Goal: Information Seeking & Learning: Learn about a topic

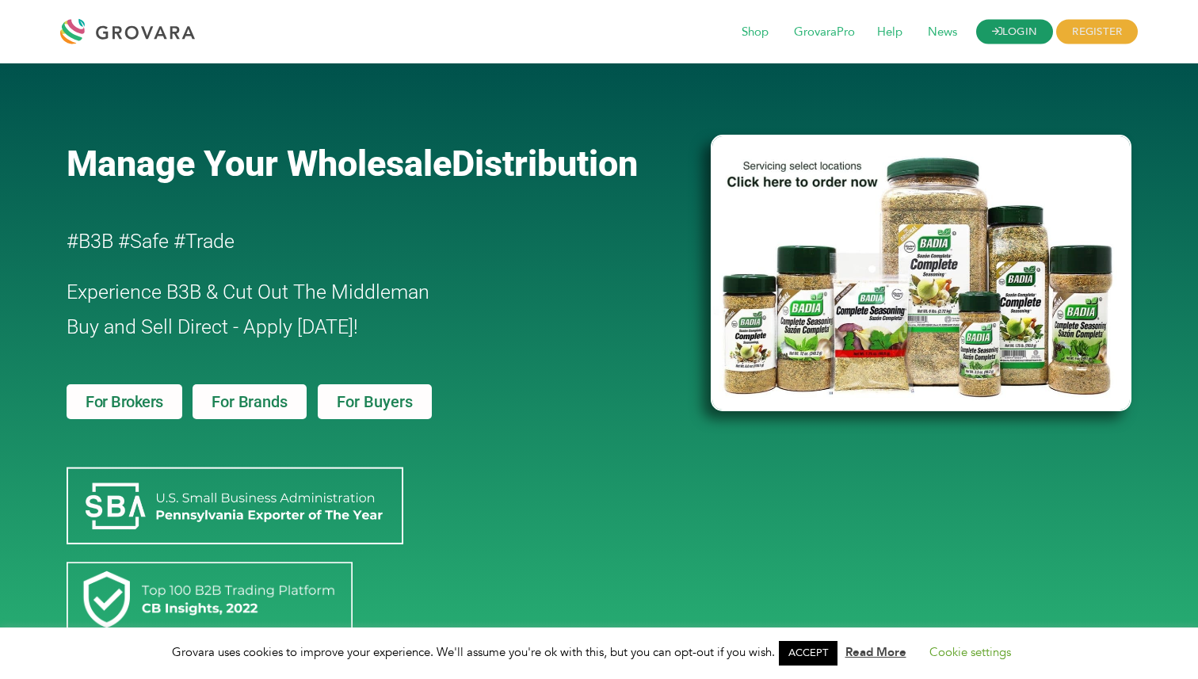
click at [1003, 39] on link "LOGIN" at bounding box center [1015, 32] width 78 height 25
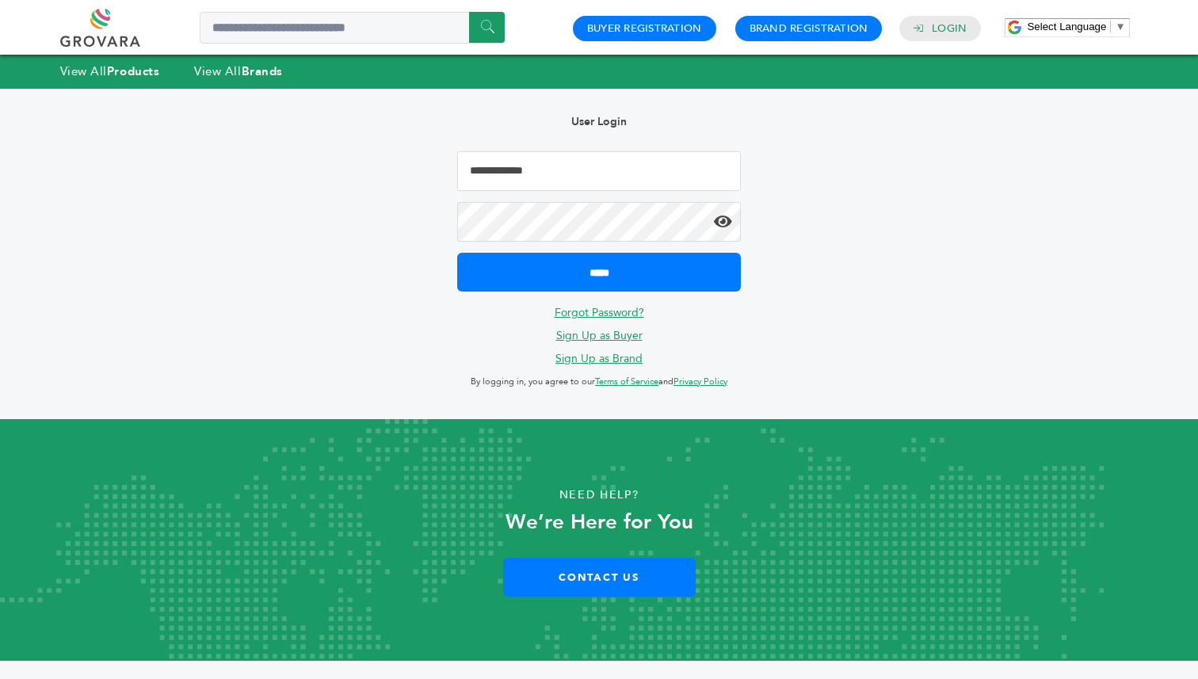
click at [515, 181] on input "Email Address" at bounding box center [599, 171] width 284 height 40
type input "**********"
click at [457, 253] on input "*****" at bounding box center [599, 272] width 284 height 39
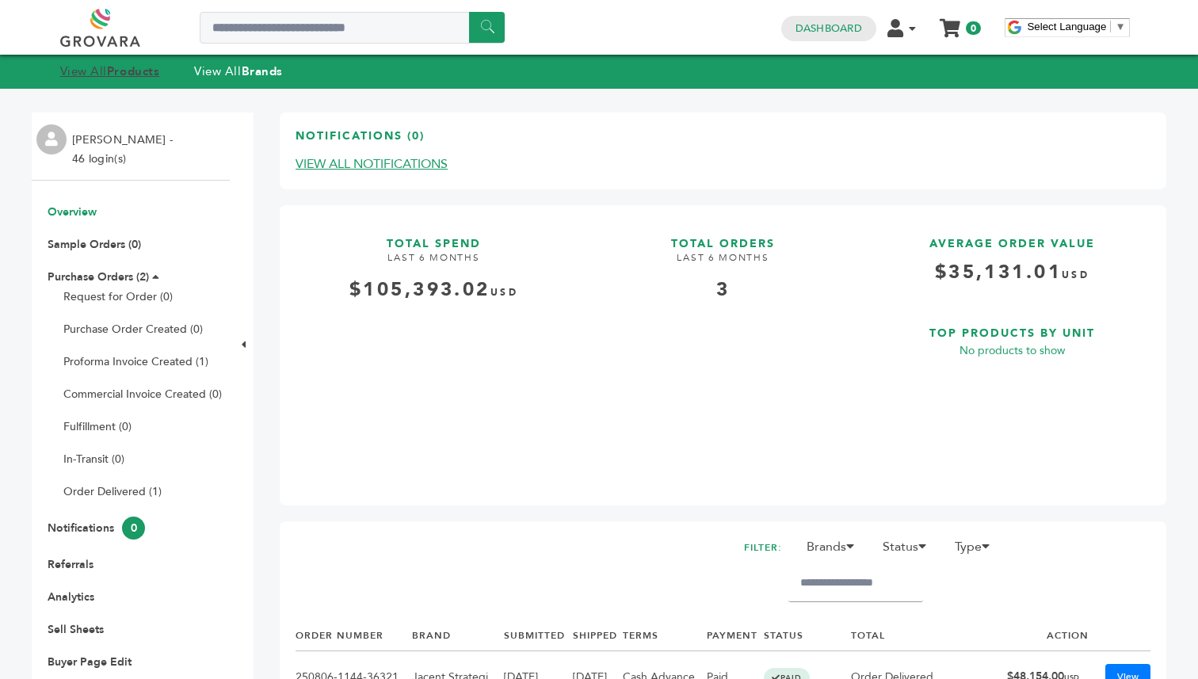
click at [122, 75] on strong "Products" at bounding box center [133, 71] width 52 height 16
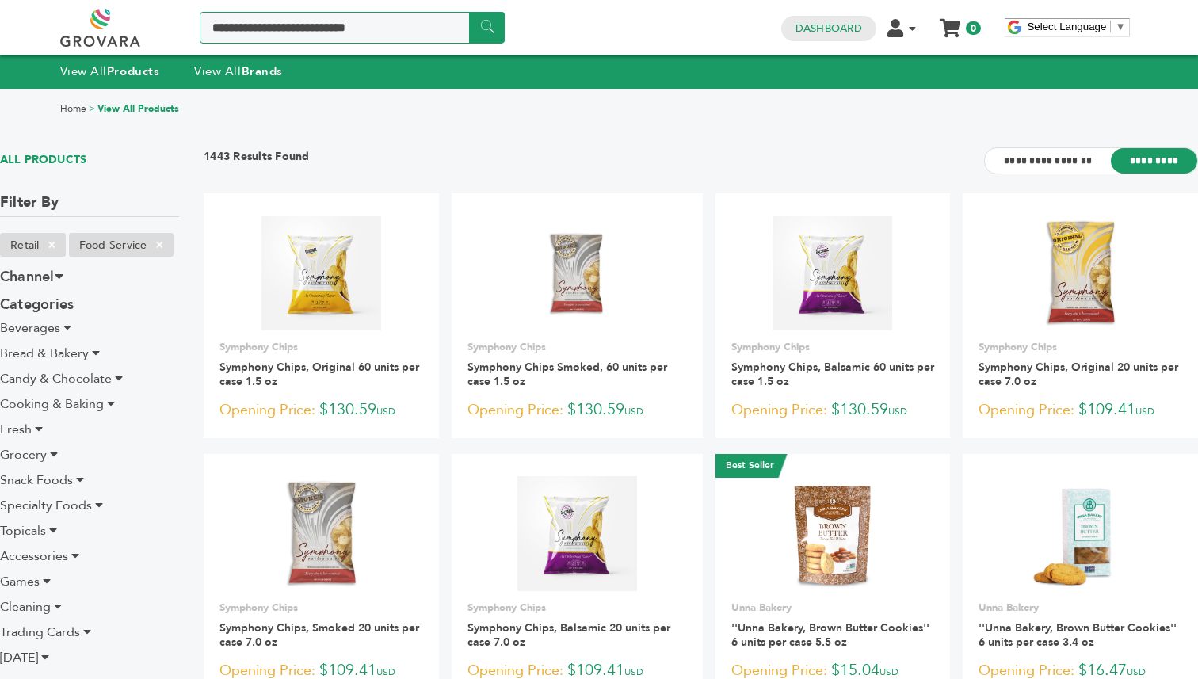
click at [340, 29] on input "Search a product or brand..." at bounding box center [352, 28] width 305 height 32
type input "*******"
click at [487, 31] on input "******" at bounding box center [487, 27] width 36 height 31
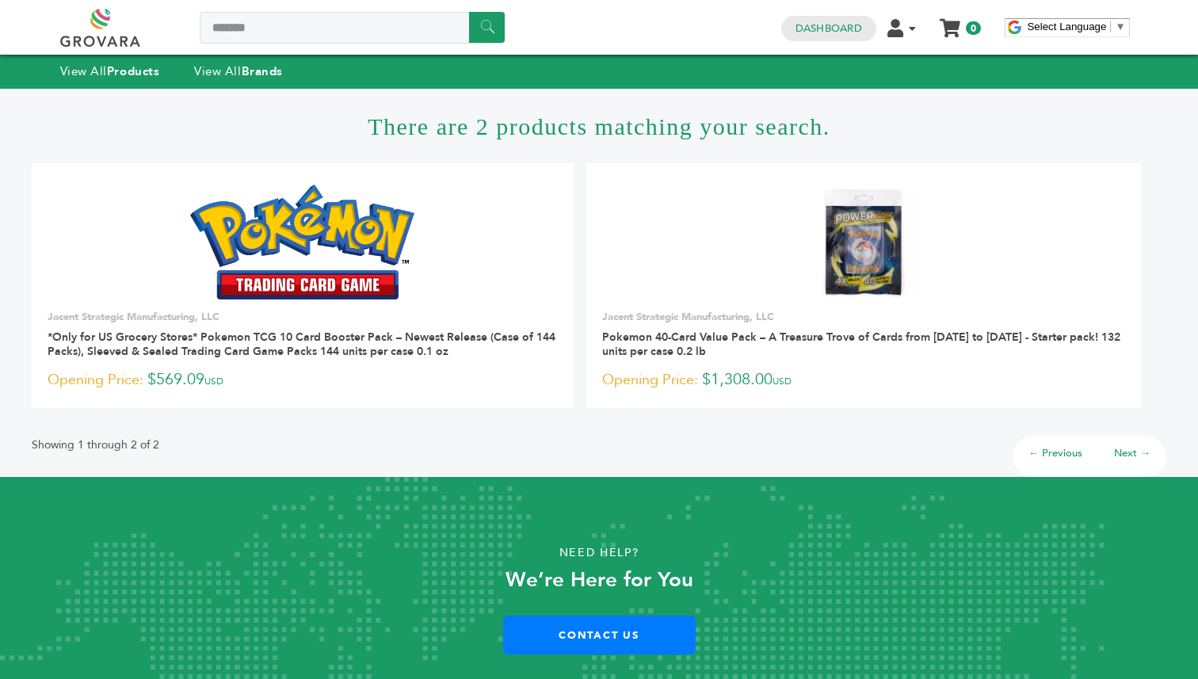
click at [110, 29] on link at bounding box center [118, 28] width 116 height 38
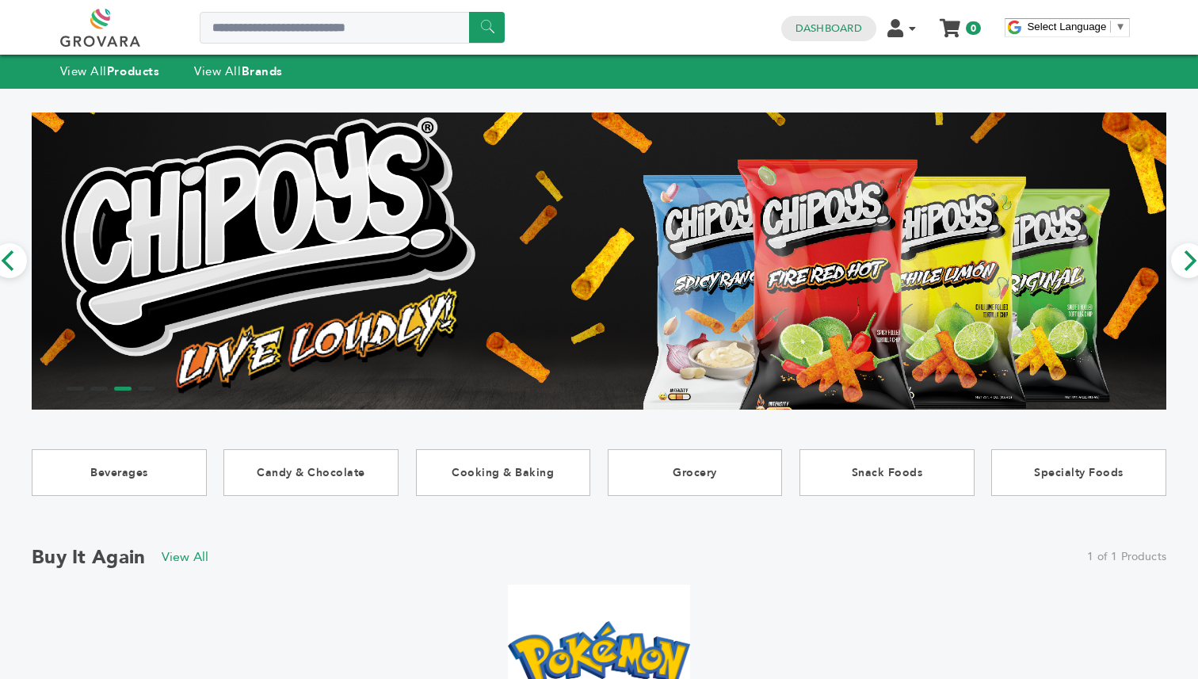
click at [108, 21] on link at bounding box center [118, 28] width 116 height 38
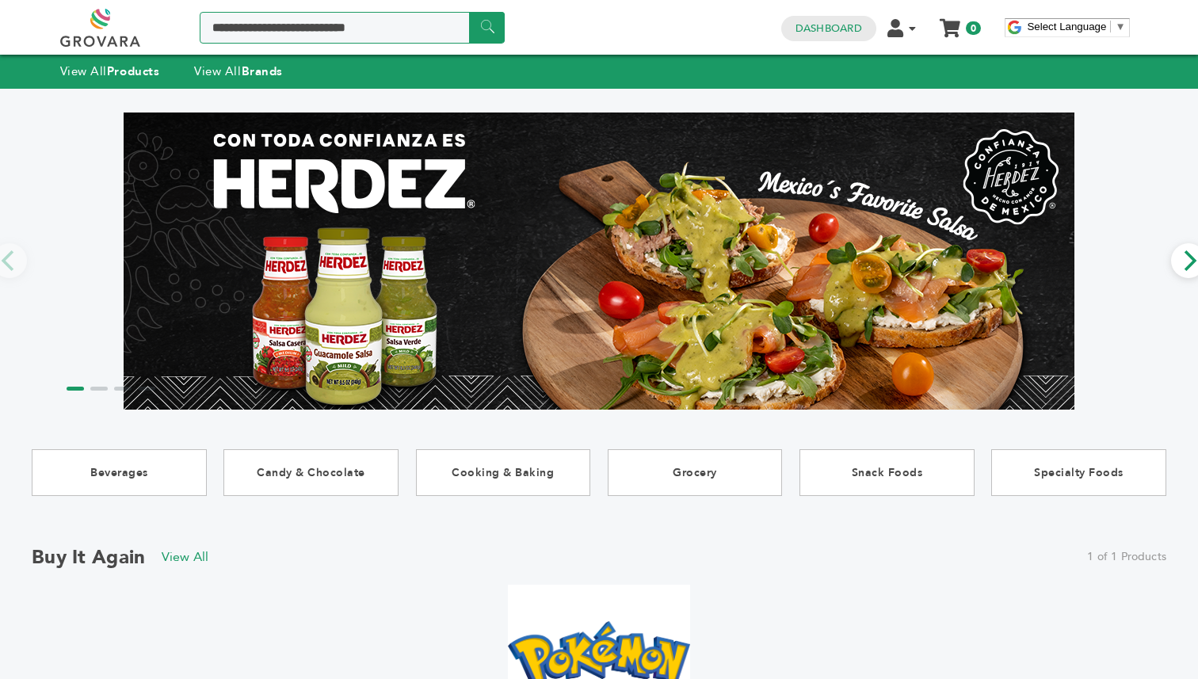
click at [308, 32] on input "Search a product or brand..." at bounding box center [352, 28] width 305 height 32
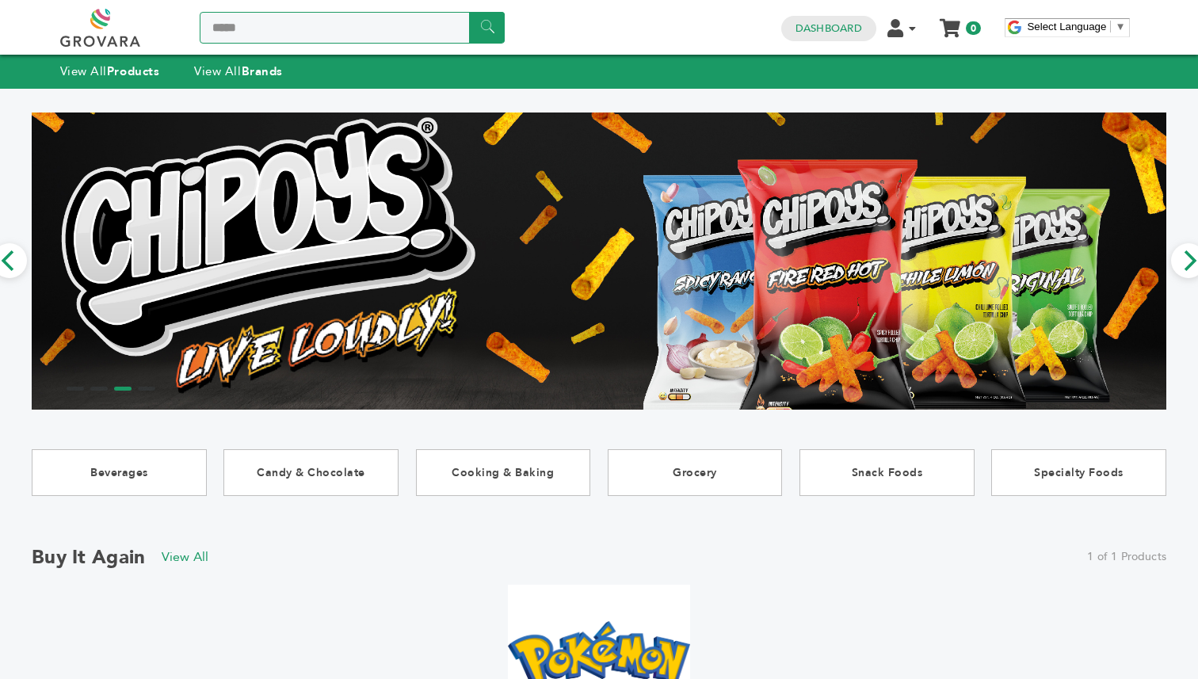
type input "*****"
click at [118, 81] on div "View All Products View All Brands" at bounding box center [599, 71] width 1198 height 33
click at [131, 72] on strong "Products" at bounding box center [133, 71] width 52 height 16
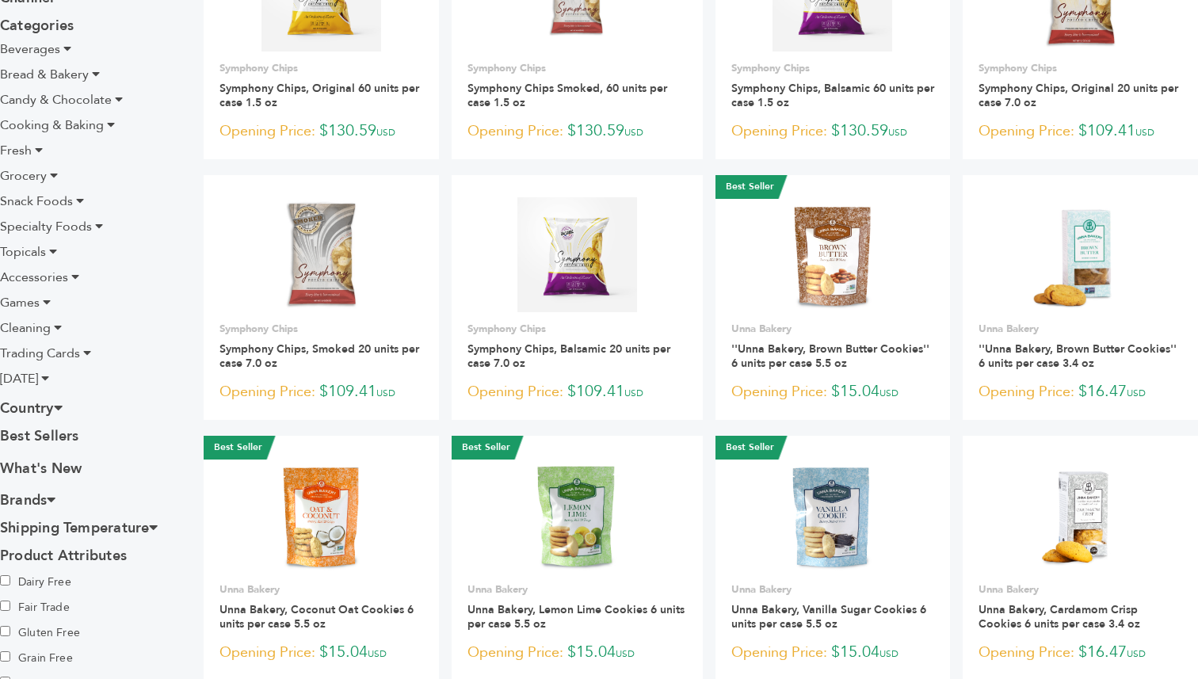
scroll to position [280, 0]
click at [83, 356] on icon at bounding box center [87, 352] width 8 height 13
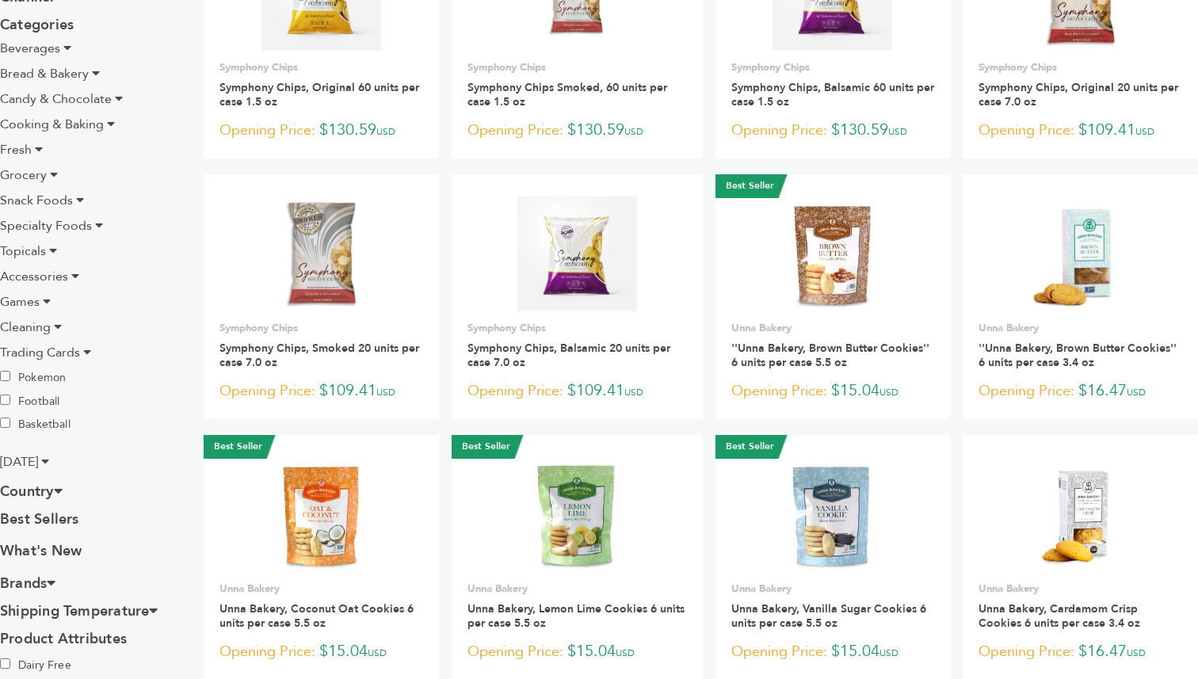
click at [47, 352] on span "Trading Cards" at bounding box center [40, 352] width 80 height 17
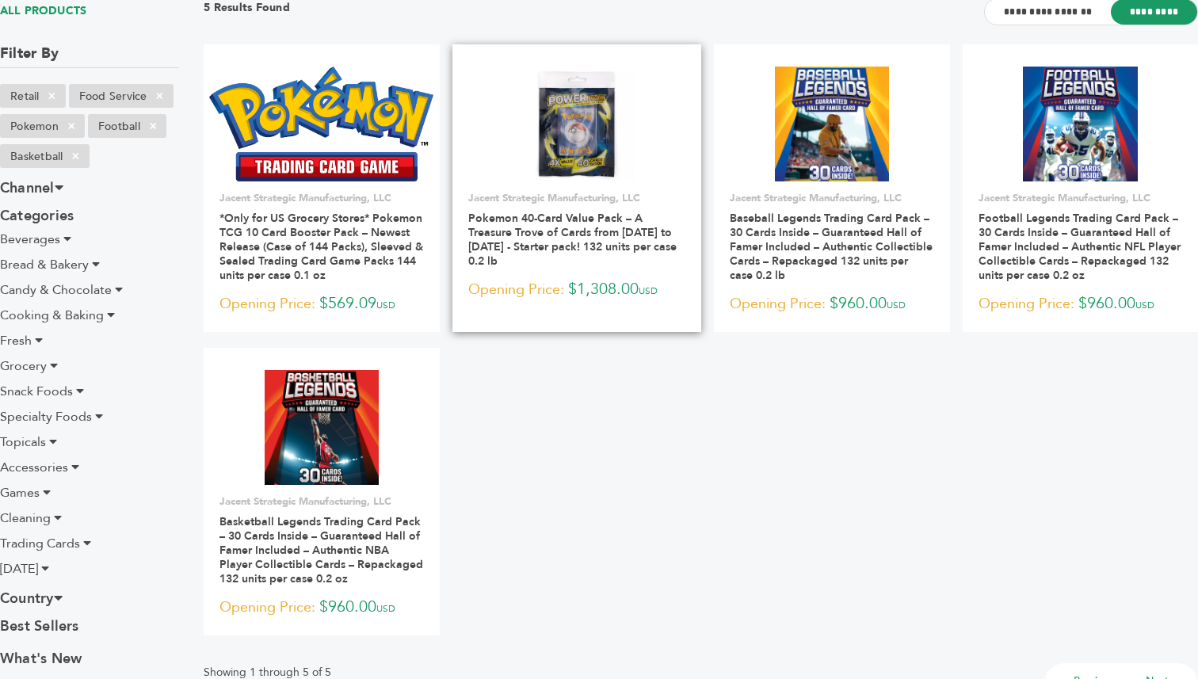
scroll to position [147, 0]
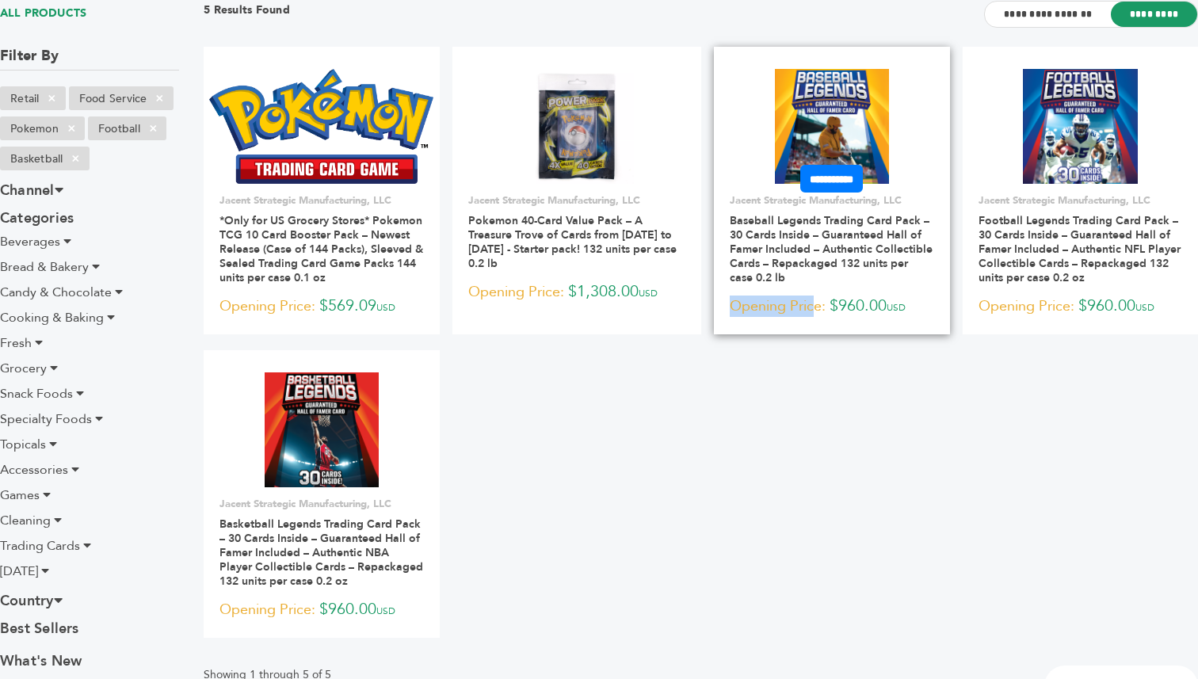
drag, startPoint x: 776, startPoint y: 296, endPoint x: 762, endPoint y: 277, distance: 23.3
click at [762, 277] on div "**********" at bounding box center [832, 255] width 236 height 125
click at [762, 277] on h3 "Baseball Legends Trading Card Pack – 30 Cards Inside – Guaranteed Hall of Famer…" at bounding box center [832, 254] width 204 height 81
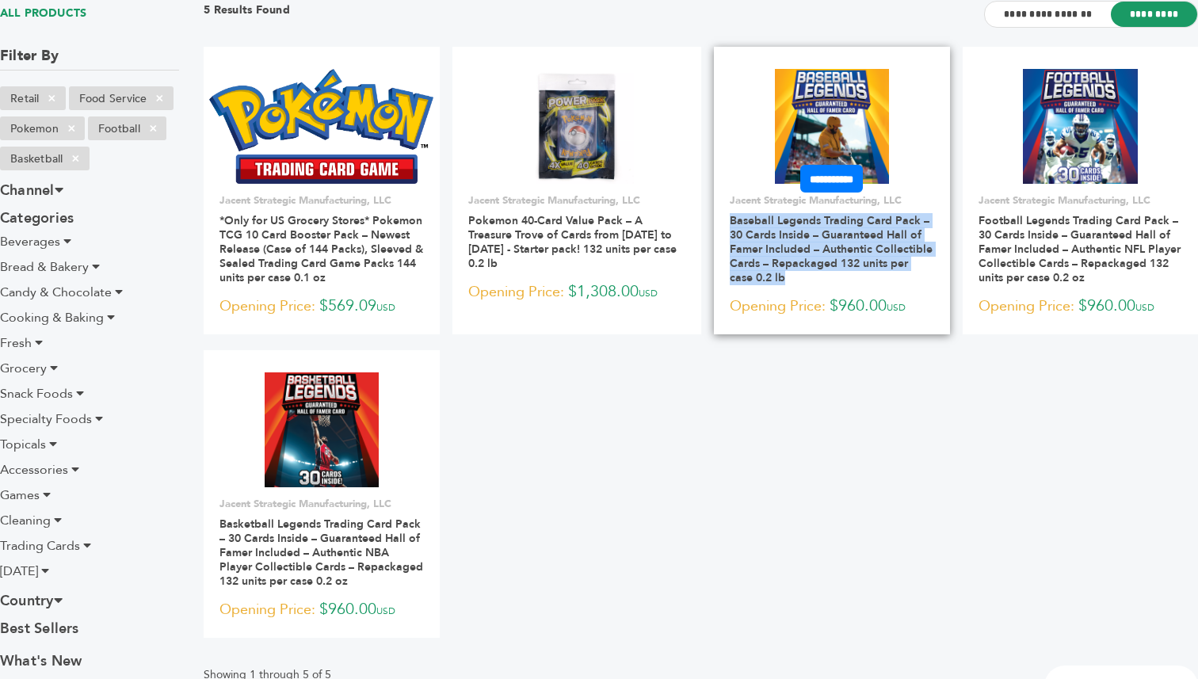
drag, startPoint x: 715, startPoint y: 224, endPoint x: 786, endPoint y: 279, distance: 90.4
click at [786, 280] on div "**********" at bounding box center [832, 255] width 236 height 125
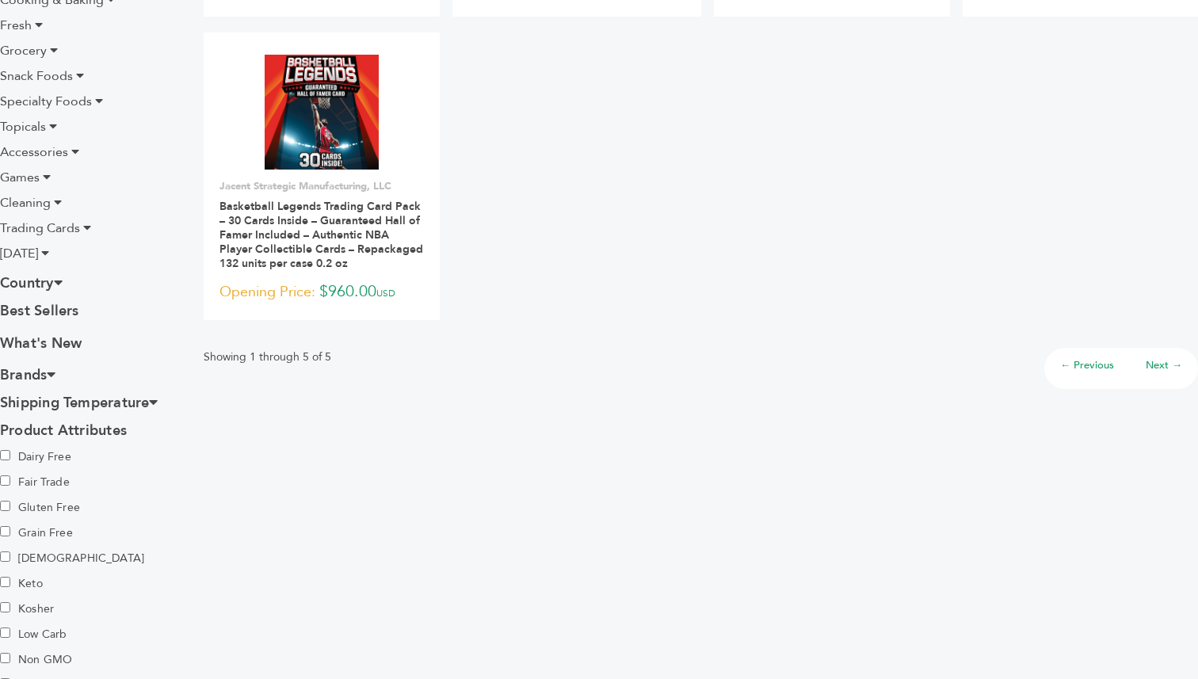
scroll to position [383, 0]
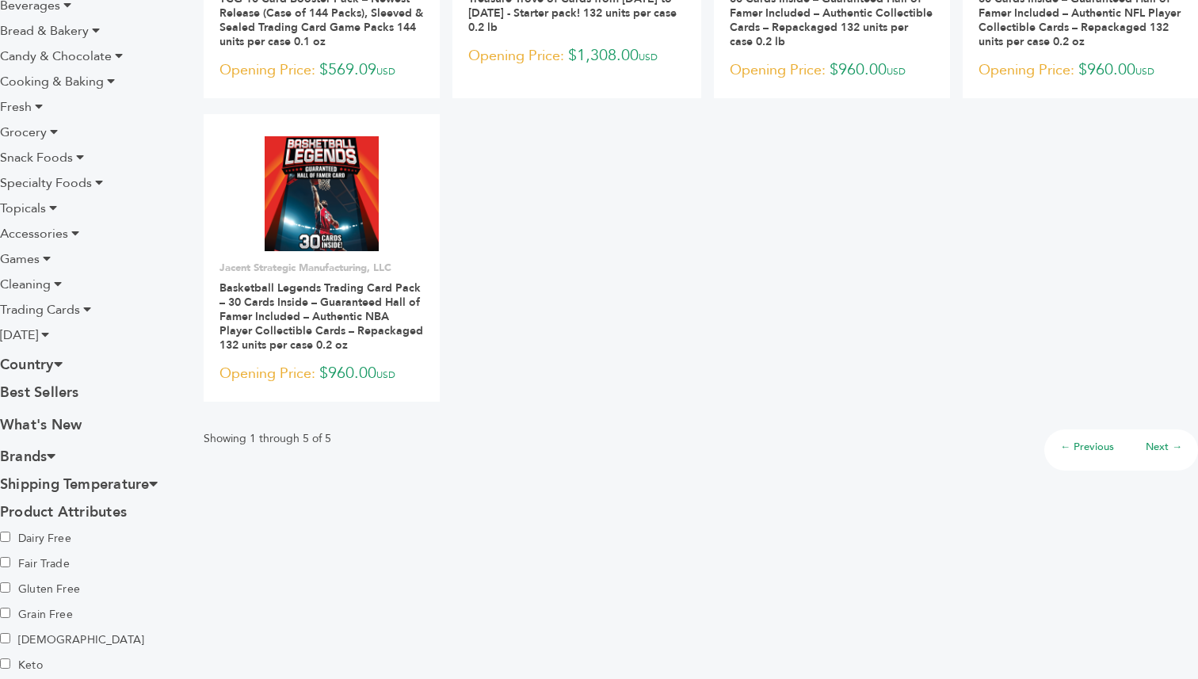
click at [29, 264] on span "Games" at bounding box center [20, 258] width 40 height 17
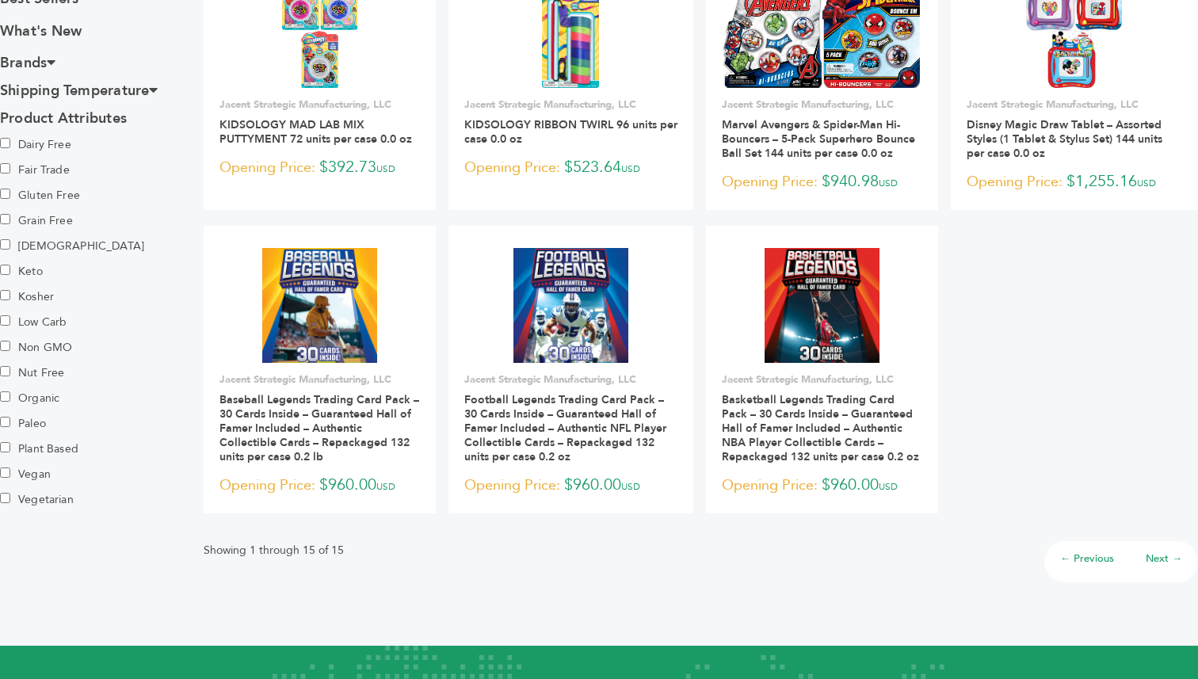
scroll to position [808, 0]
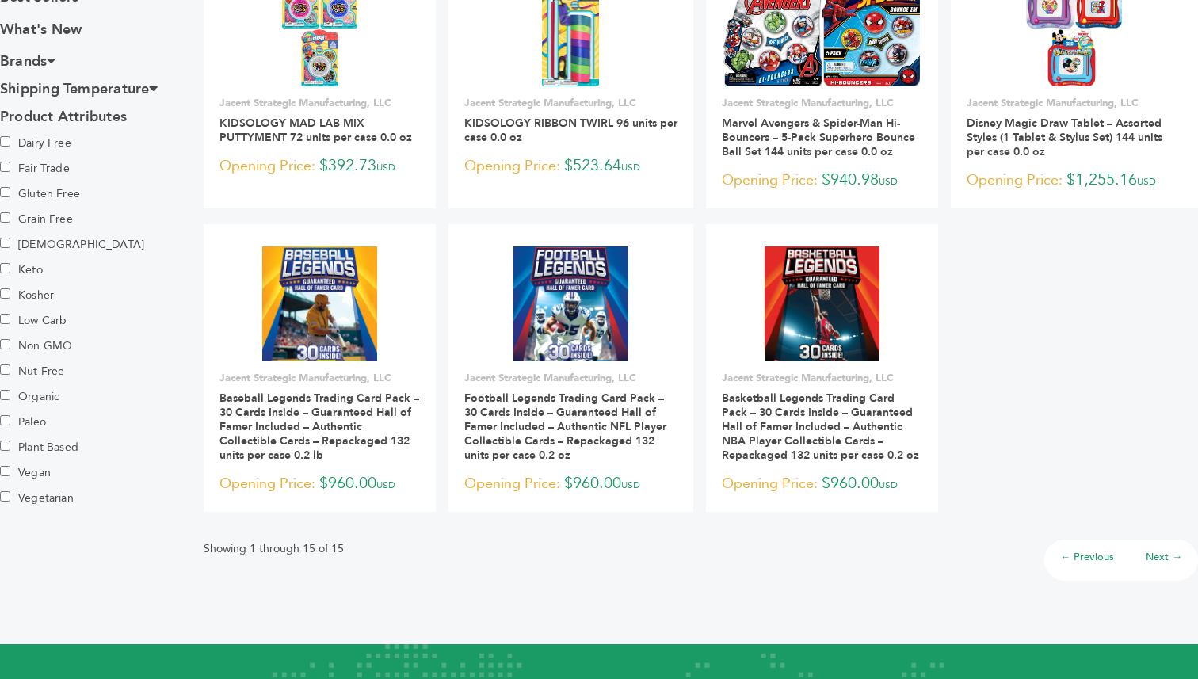
click at [1158, 562] on link "Next →" at bounding box center [1164, 557] width 36 height 14
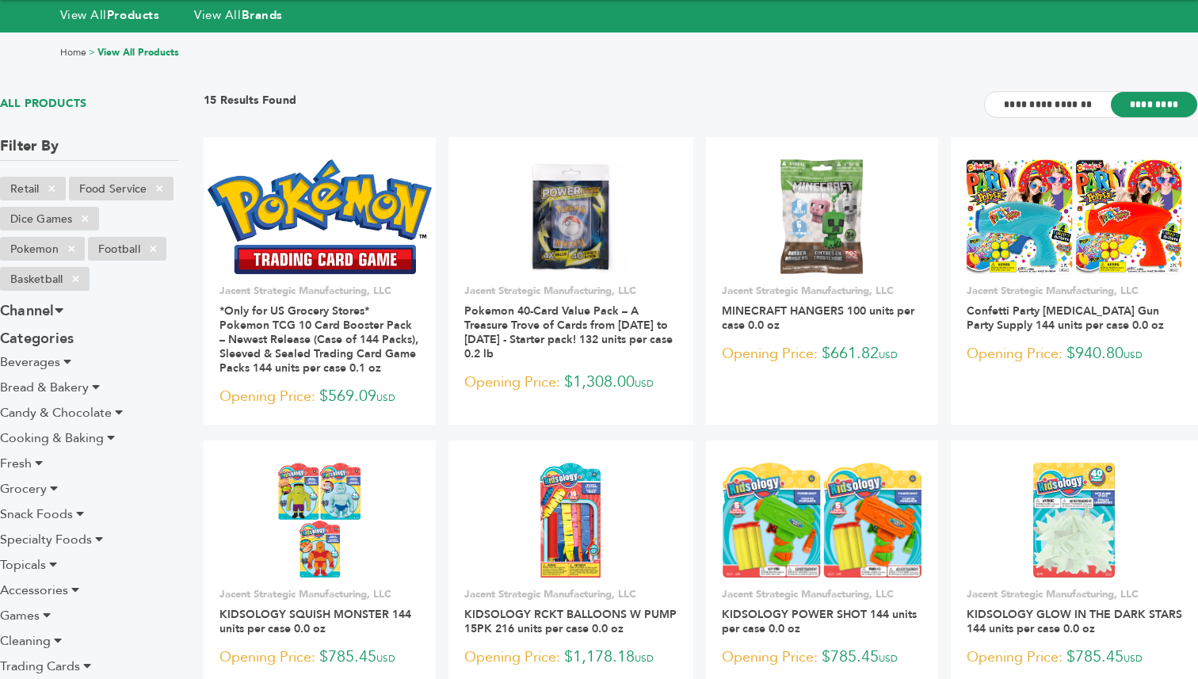
scroll to position [0, 0]
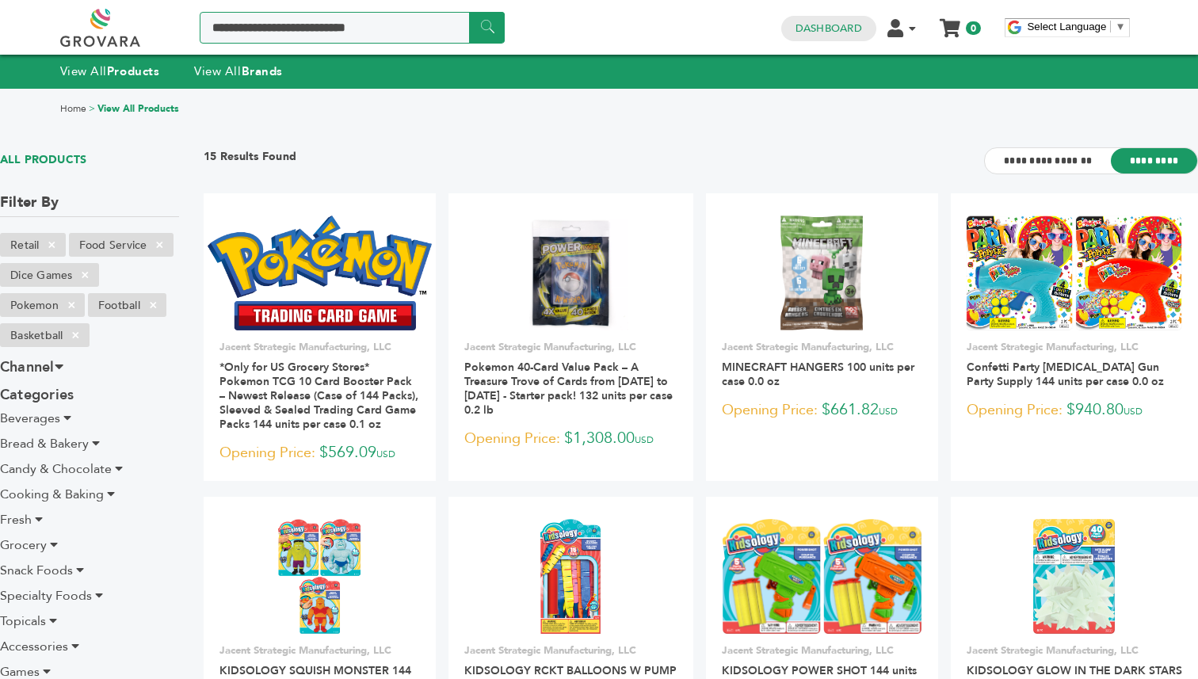
click at [273, 28] on input "Search a product or brand..." at bounding box center [352, 28] width 305 height 32
type input "*********"
click at [469, 12] on input "******" at bounding box center [487, 27] width 36 height 31
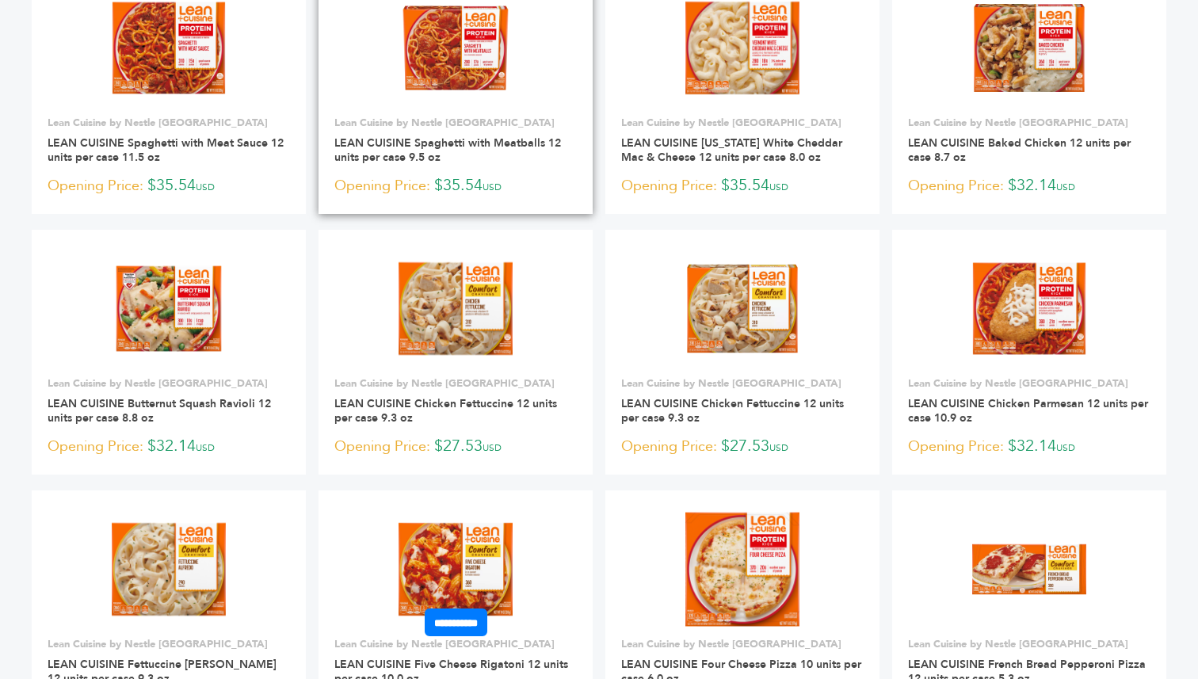
scroll to position [1082, 0]
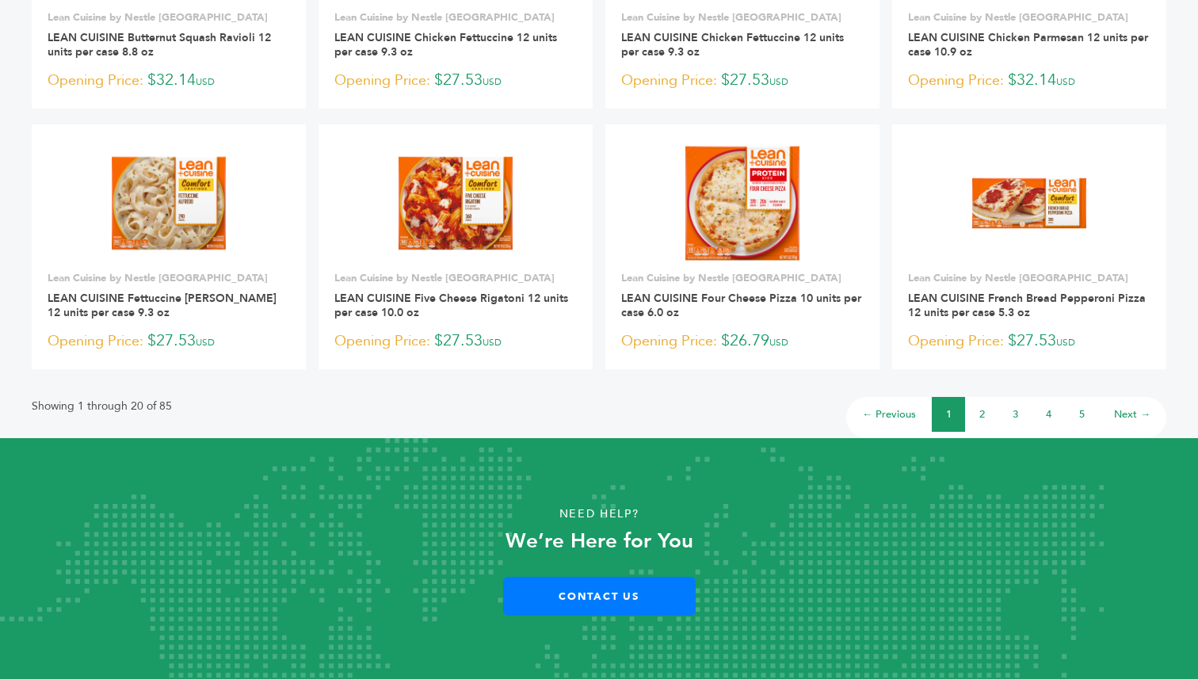
click at [1084, 417] on link "5" at bounding box center [1083, 414] width 6 height 14
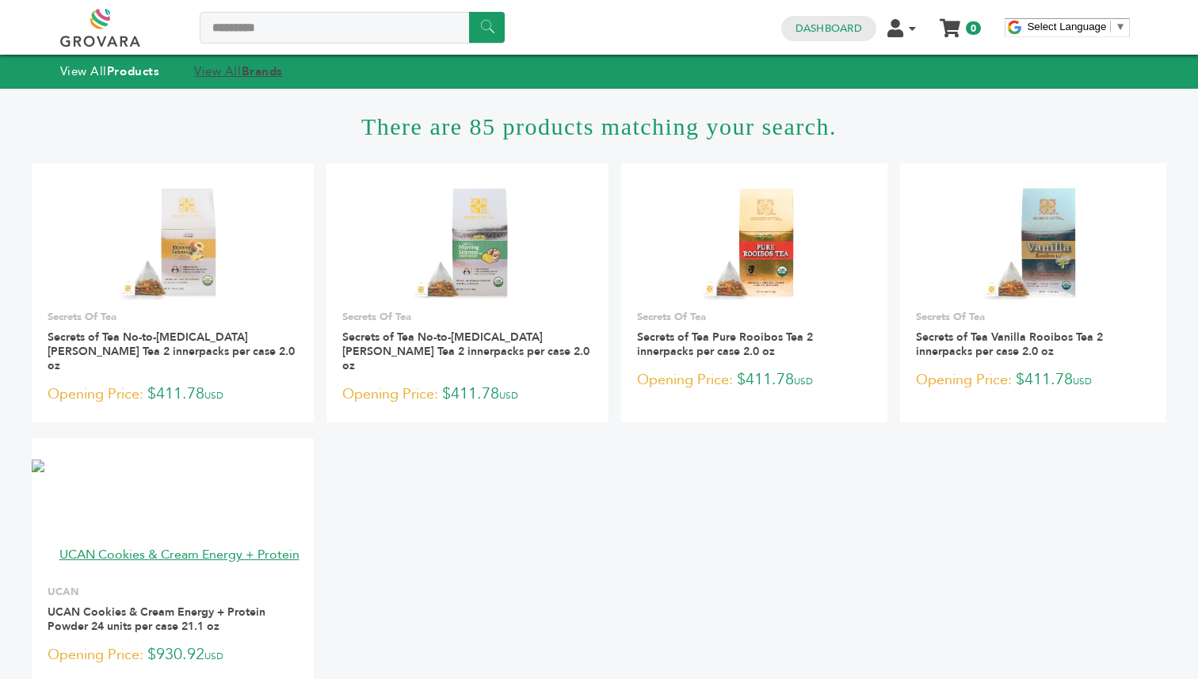
click at [234, 75] on link "View All Brands" at bounding box center [238, 71] width 89 height 16
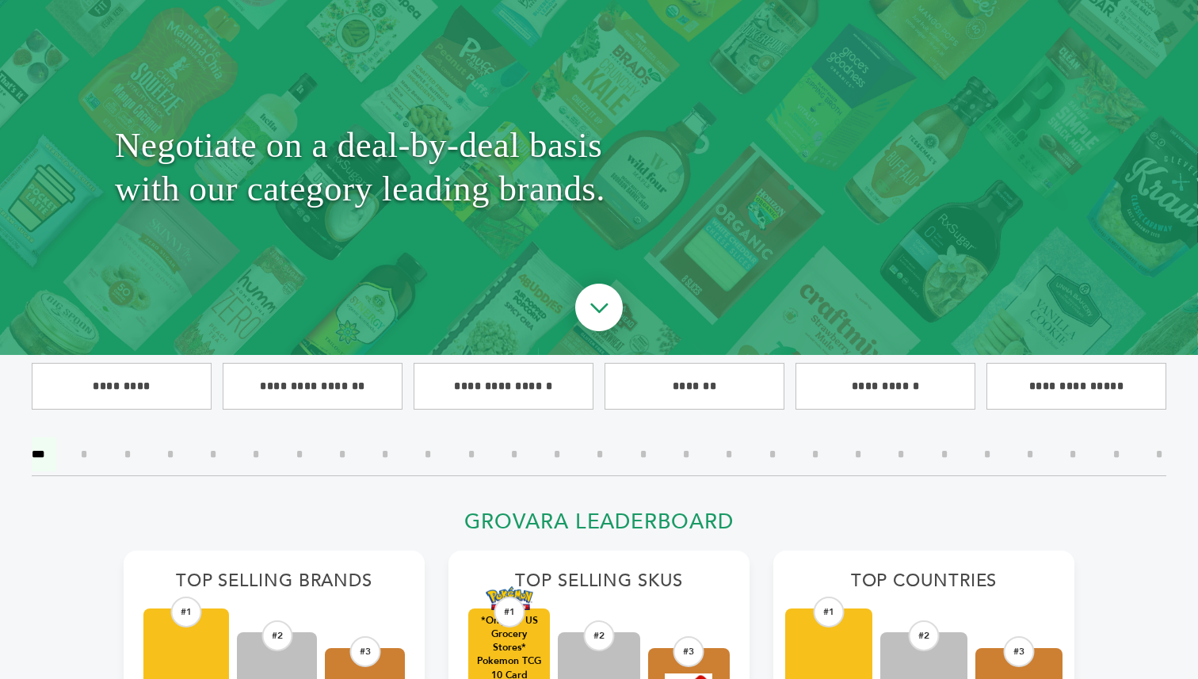
scroll to position [94, 0]
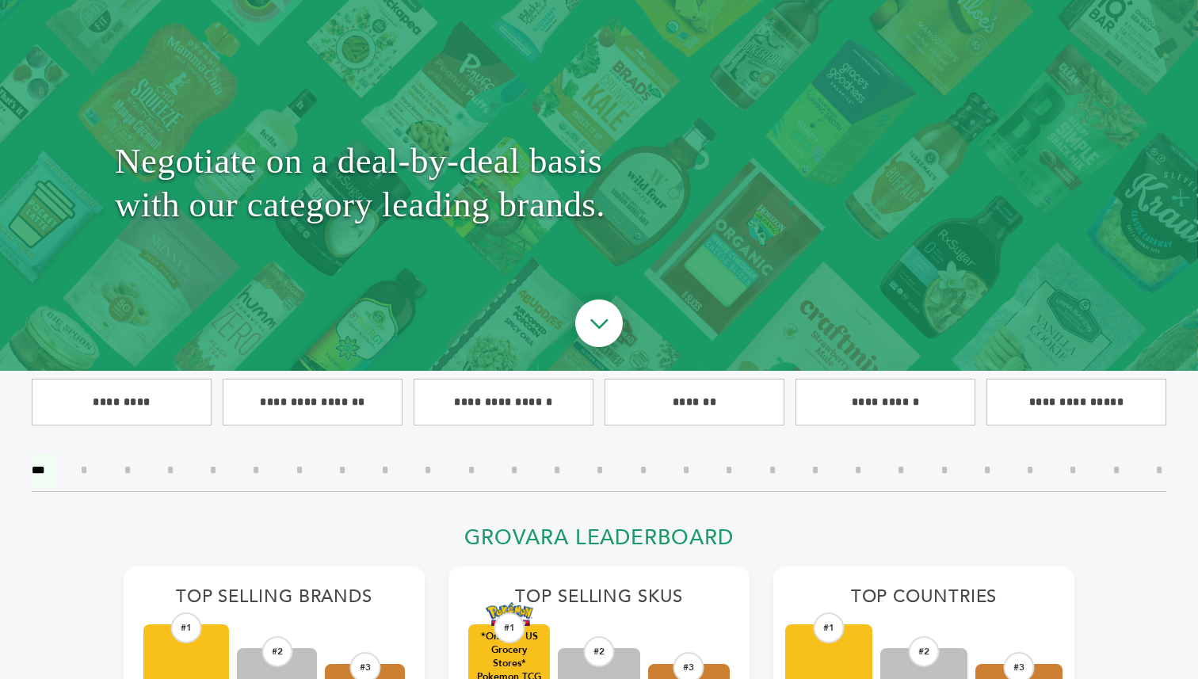
click at [1021, 480] on input"] "*" at bounding box center [1030, 470] width 30 height 34
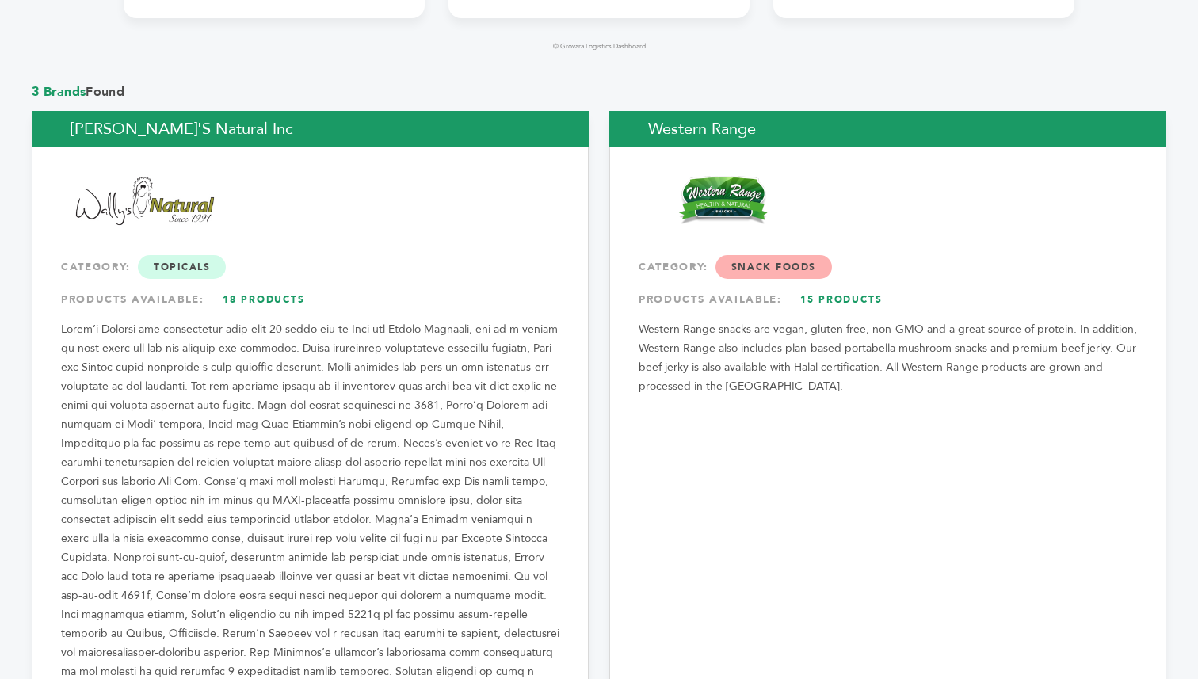
scroll to position [1198, 0]
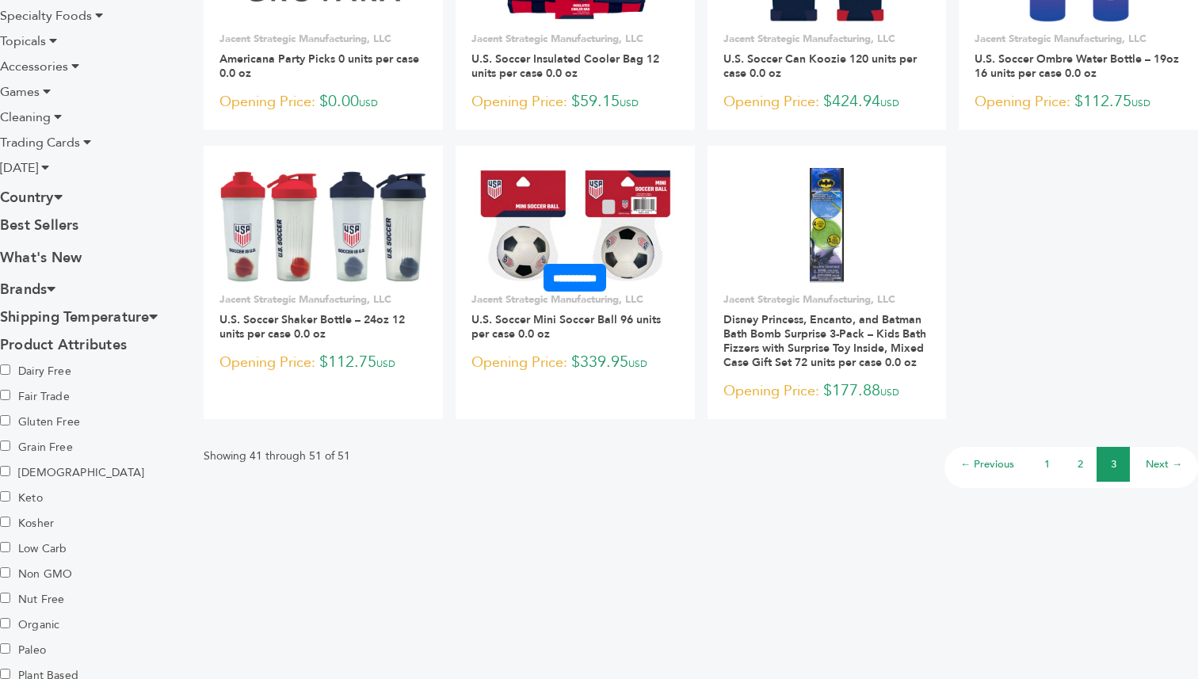
scroll to position [571, 0]
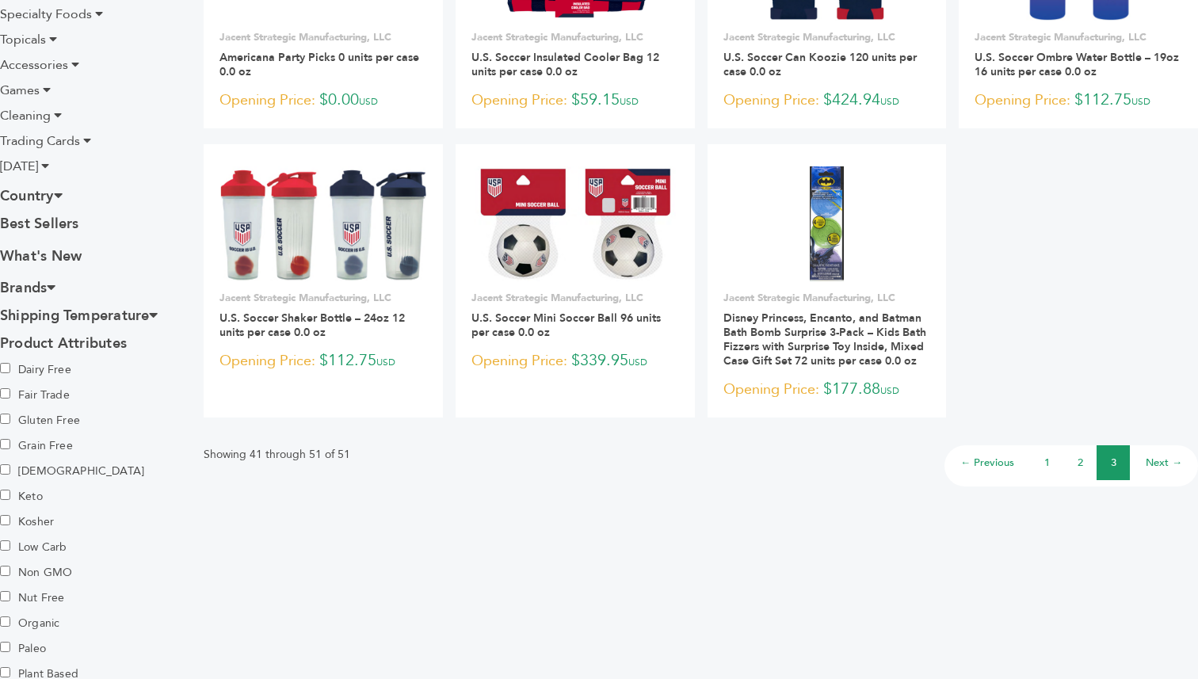
click at [1038, 462] on li "1" at bounding box center [1046, 462] width 33 height 35
click at [1047, 463] on link "1" at bounding box center [1048, 463] width 6 height 14
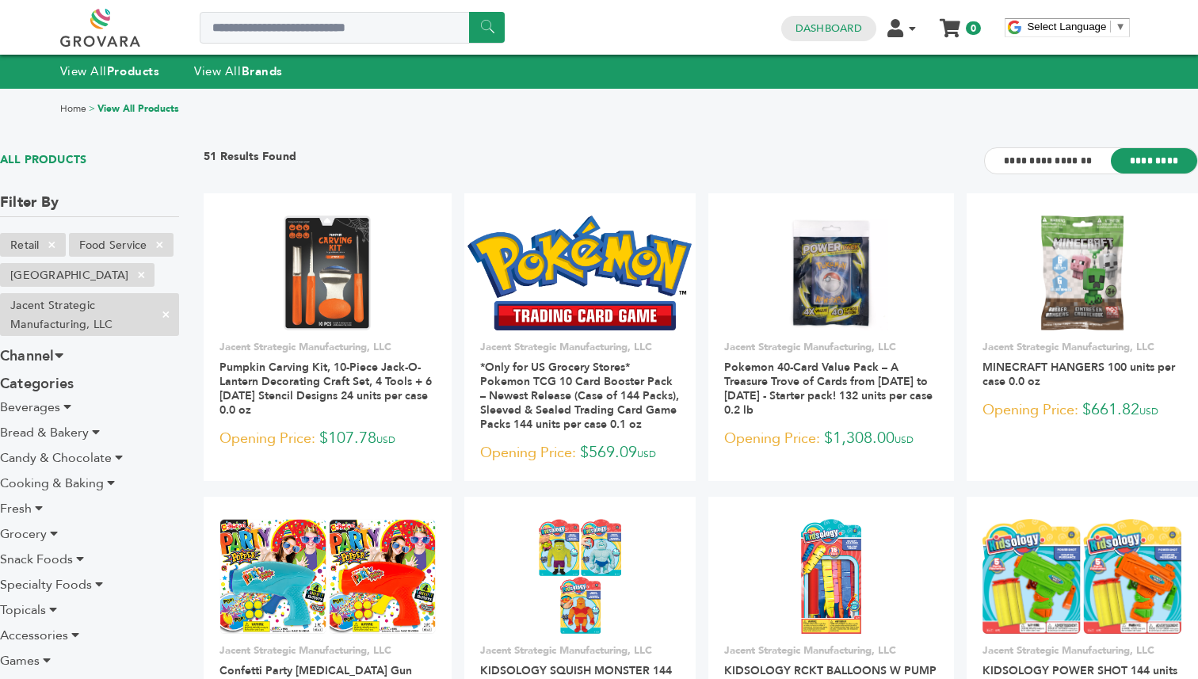
click at [124, 111] on link "View All Products" at bounding box center [138, 108] width 82 height 13
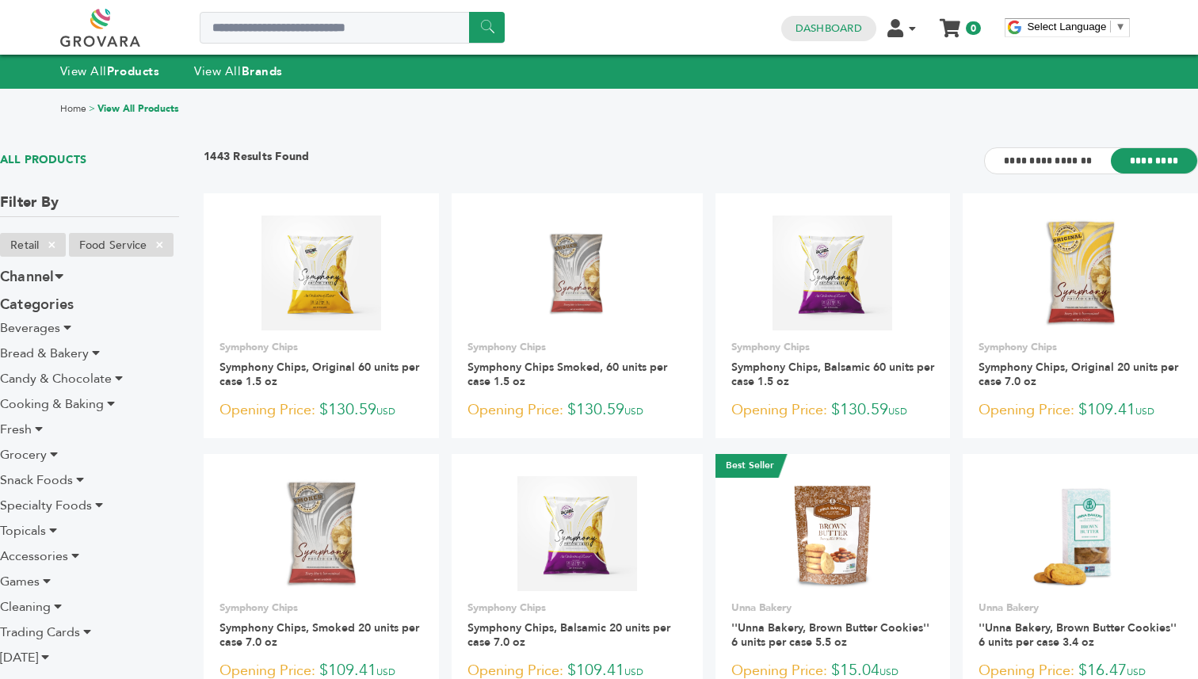
click at [75, 109] on link "Home" at bounding box center [73, 108] width 26 height 13
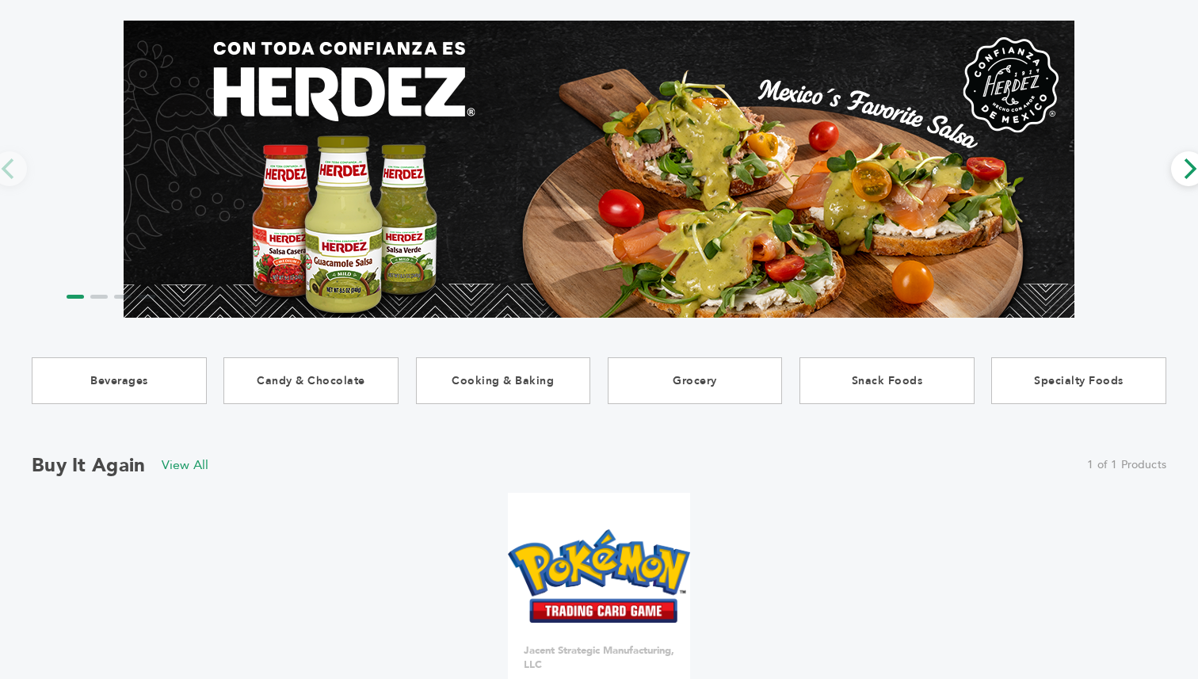
scroll to position [328, 0]
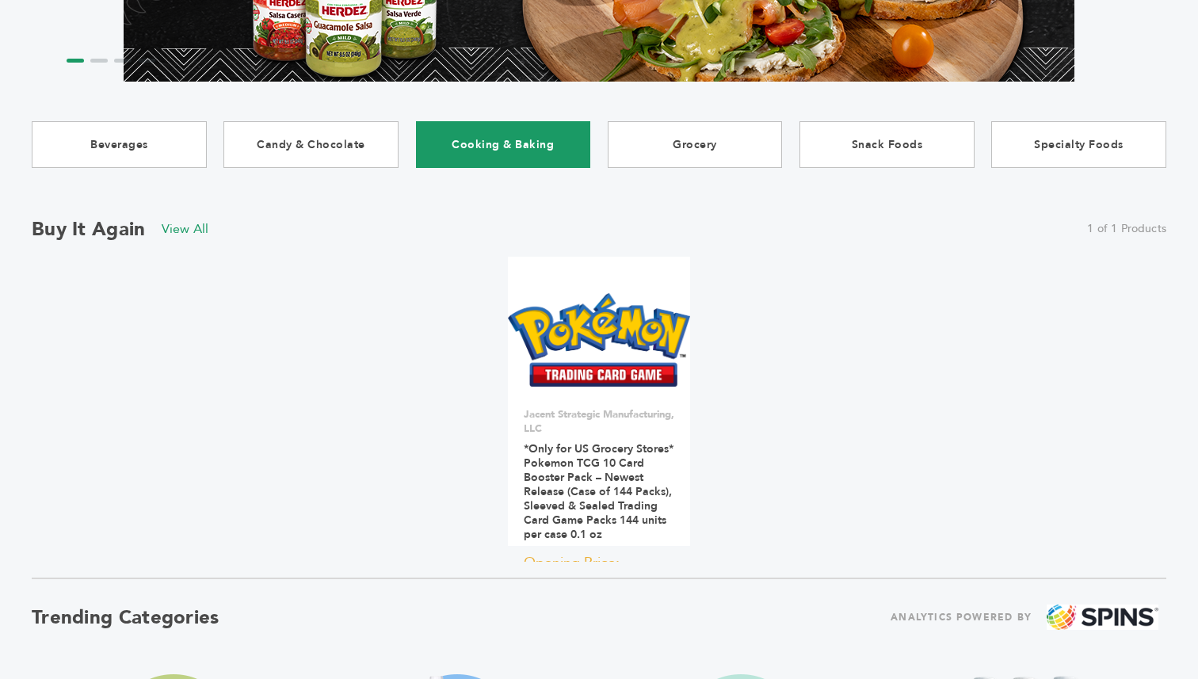
click at [530, 132] on link "Cooking & Baking" at bounding box center [503, 144] width 175 height 47
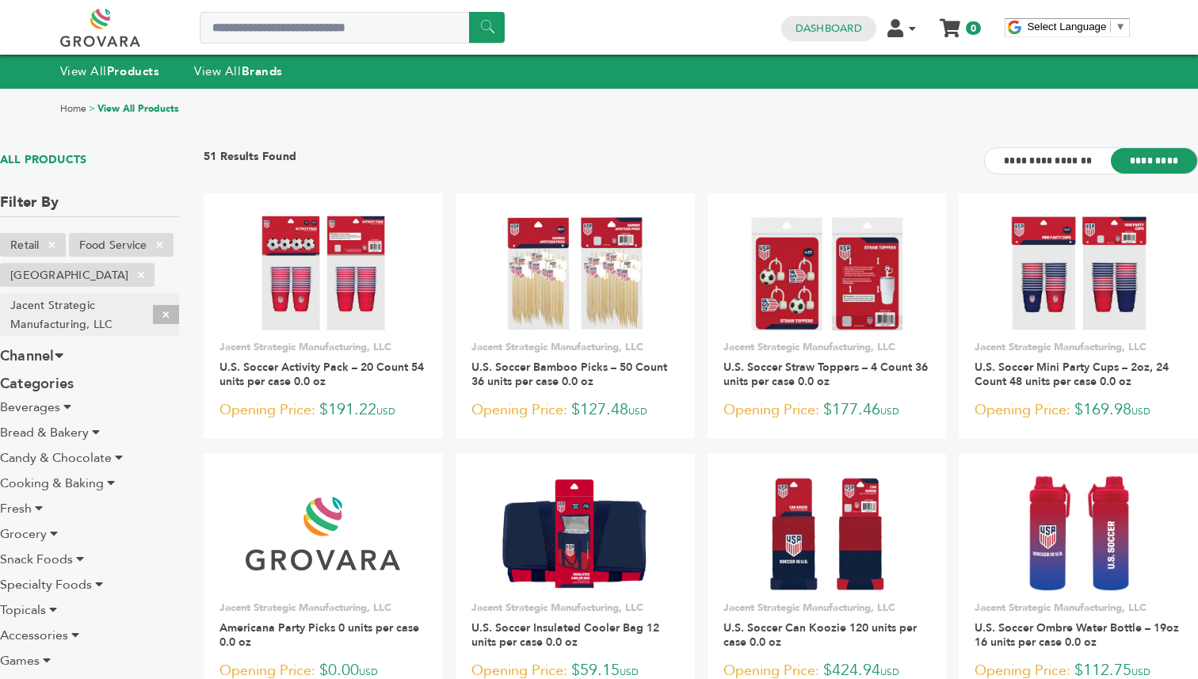
click at [164, 317] on span "×" at bounding box center [166, 314] width 26 height 19
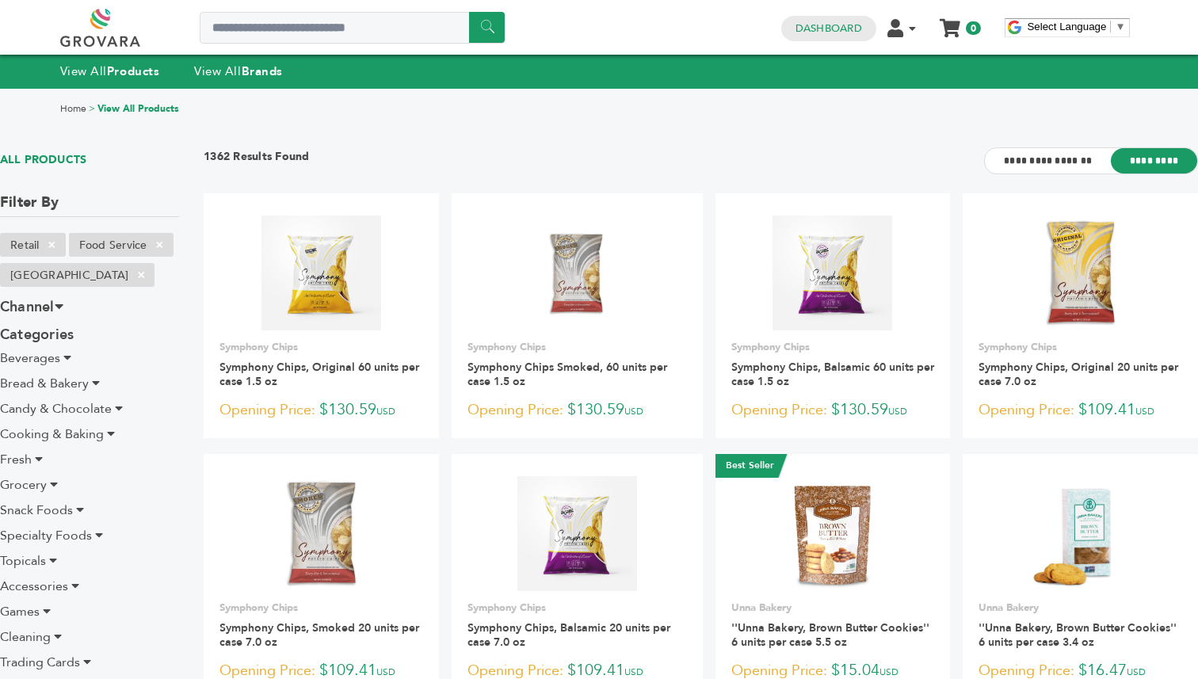
click at [159, 243] on span "×" at bounding box center [160, 244] width 26 height 19
click at [57, 245] on span "×" at bounding box center [52, 244] width 26 height 19
click at [57, 246] on span "×" at bounding box center [52, 244] width 26 height 19
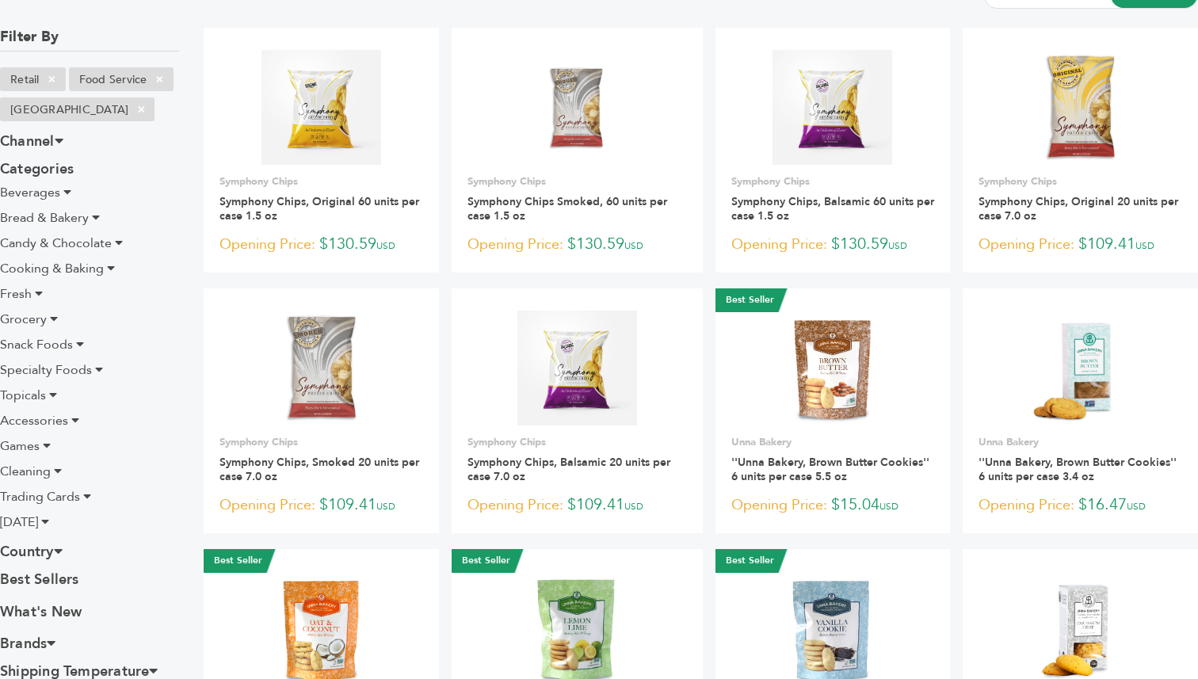
scroll to position [196, 0]
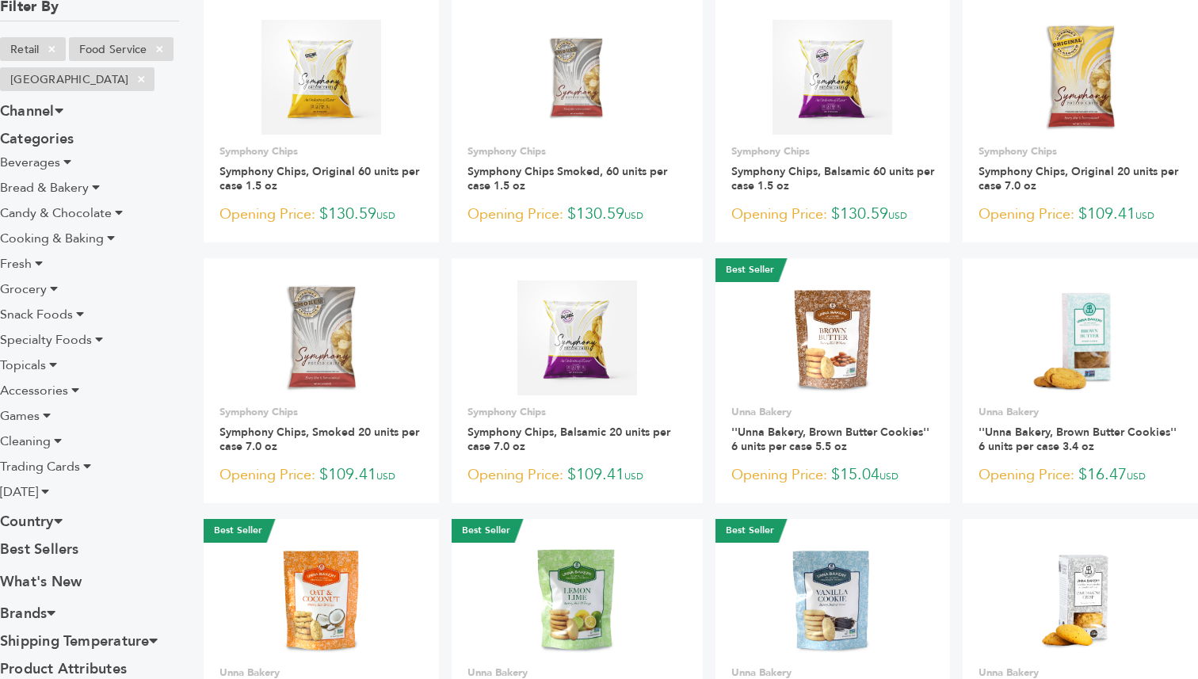
click at [32, 392] on span "Accessories" at bounding box center [34, 390] width 68 height 17
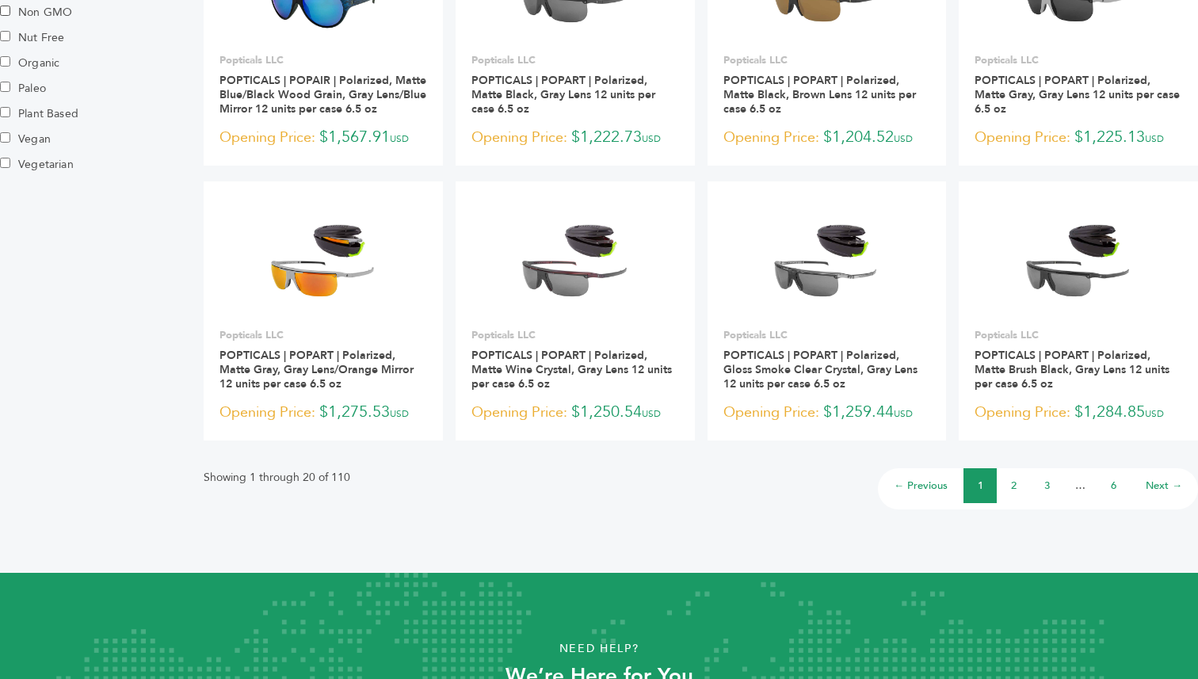
scroll to position [1246, 0]
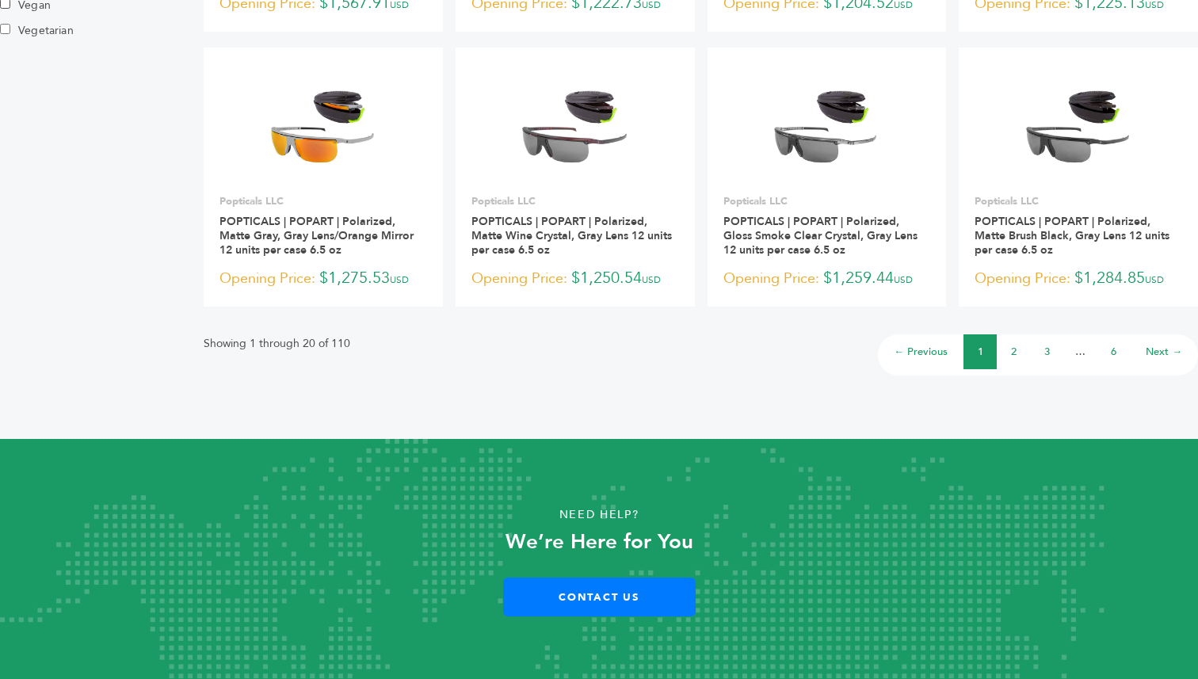
click at [1001, 356] on li "2" at bounding box center [1013, 351] width 33 height 35
click at [1009, 356] on li "2" at bounding box center [1013, 351] width 33 height 35
click at [1120, 345] on li "6" at bounding box center [1113, 351] width 33 height 35
click at [1109, 349] on li "6" at bounding box center [1113, 351] width 33 height 35
click at [1114, 351] on link "6" at bounding box center [1114, 352] width 6 height 14
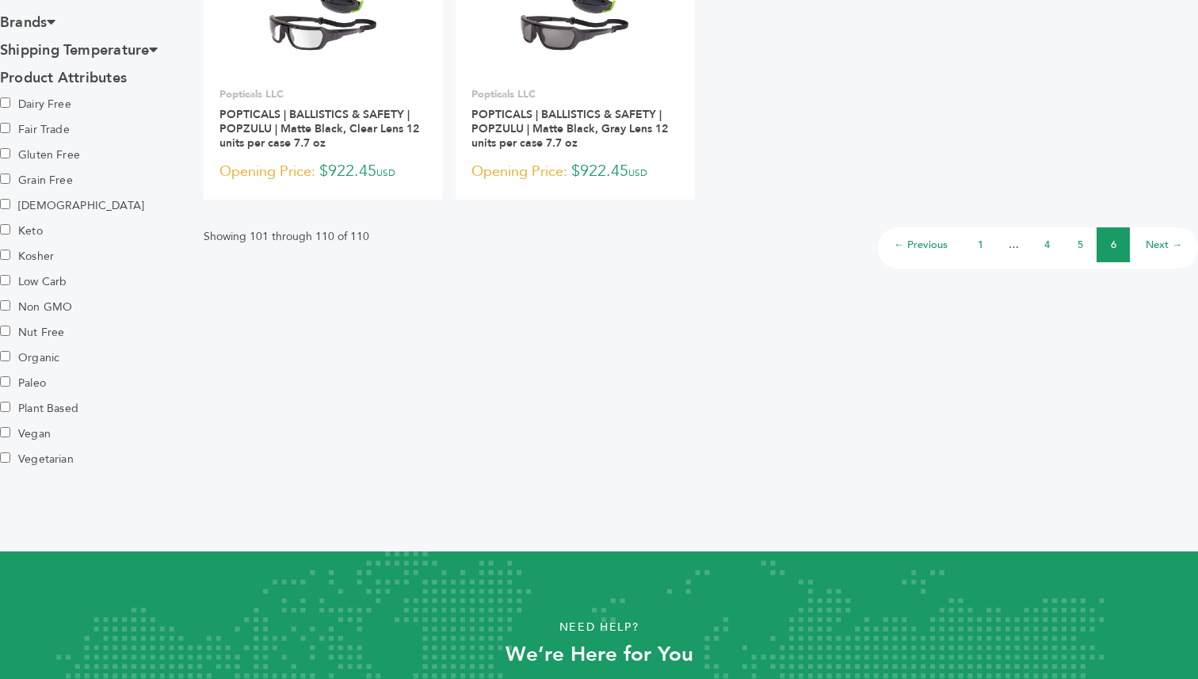
scroll to position [815, 0]
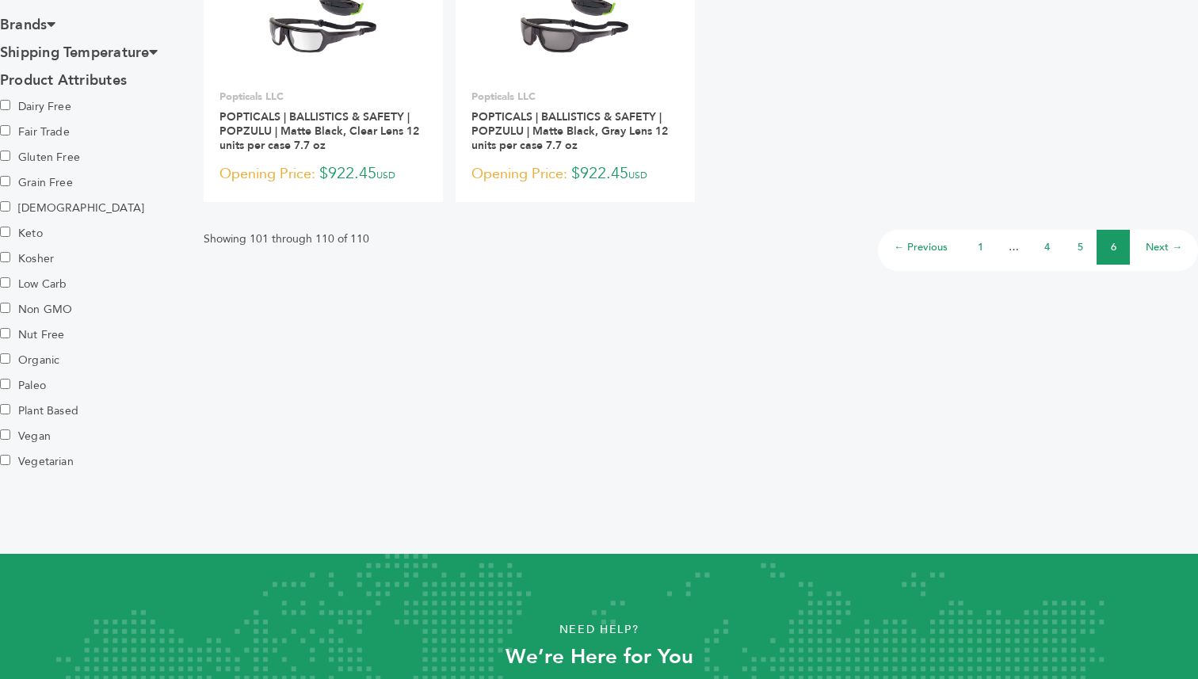
click at [1048, 251] on link "4" at bounding box center [1048, 247] width 6 height 14
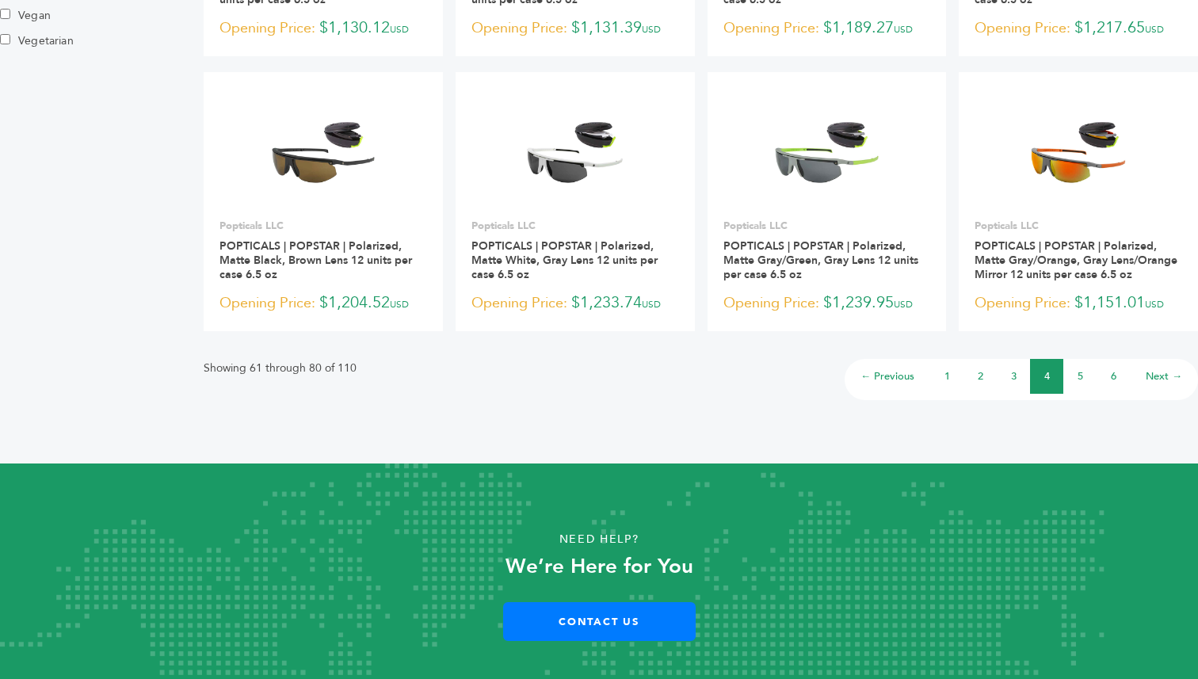
scroll to position [1260, 0]
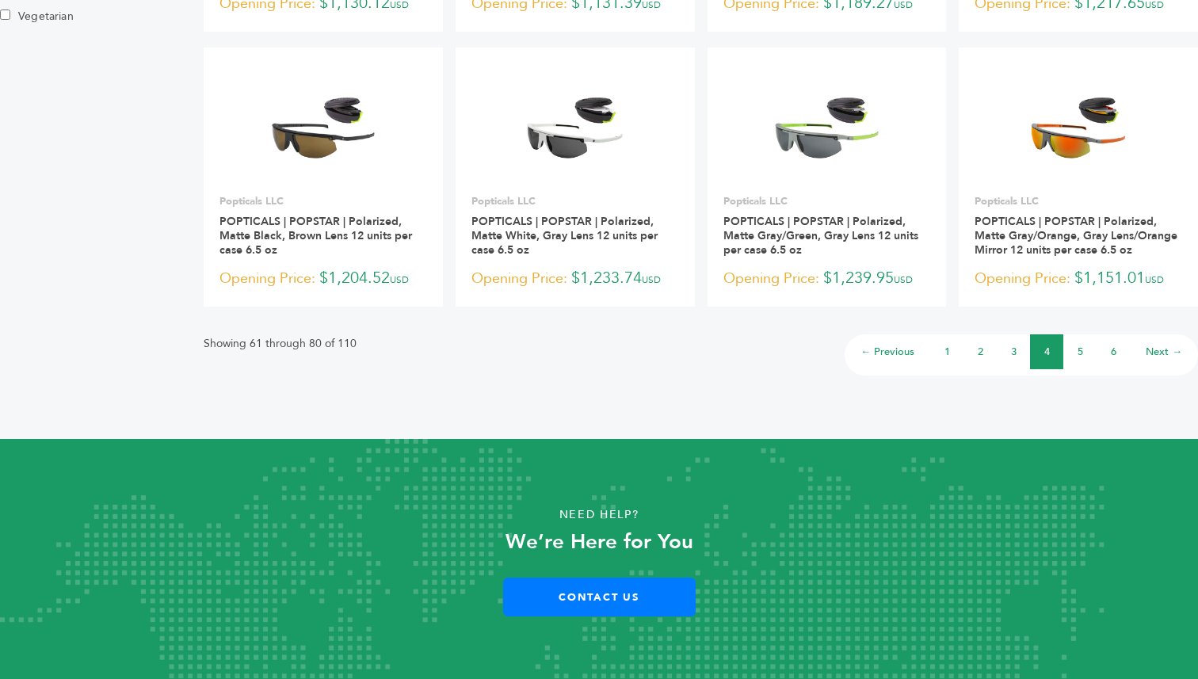
click at [1000, 353] on li "3" at bounding box center [1013, 351] width 33 height 35
click at [1014, 354] on link "3" at bounding box center [1014, 352] width 6 height 14
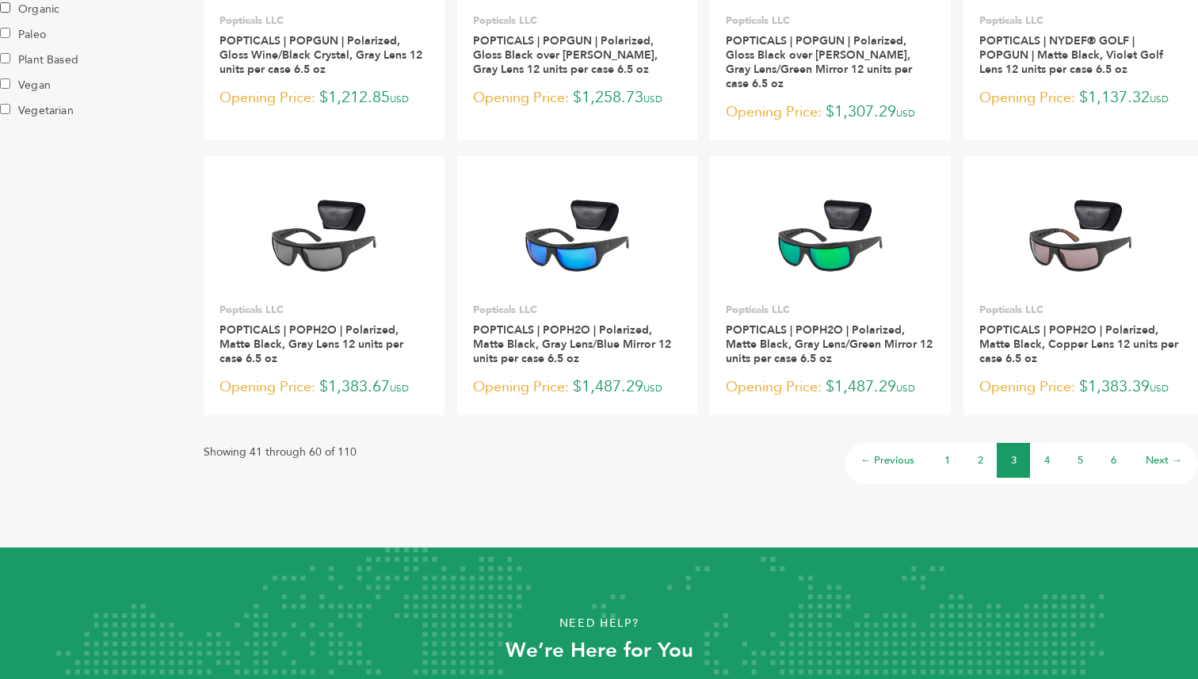
scroll to position [1275, 0]
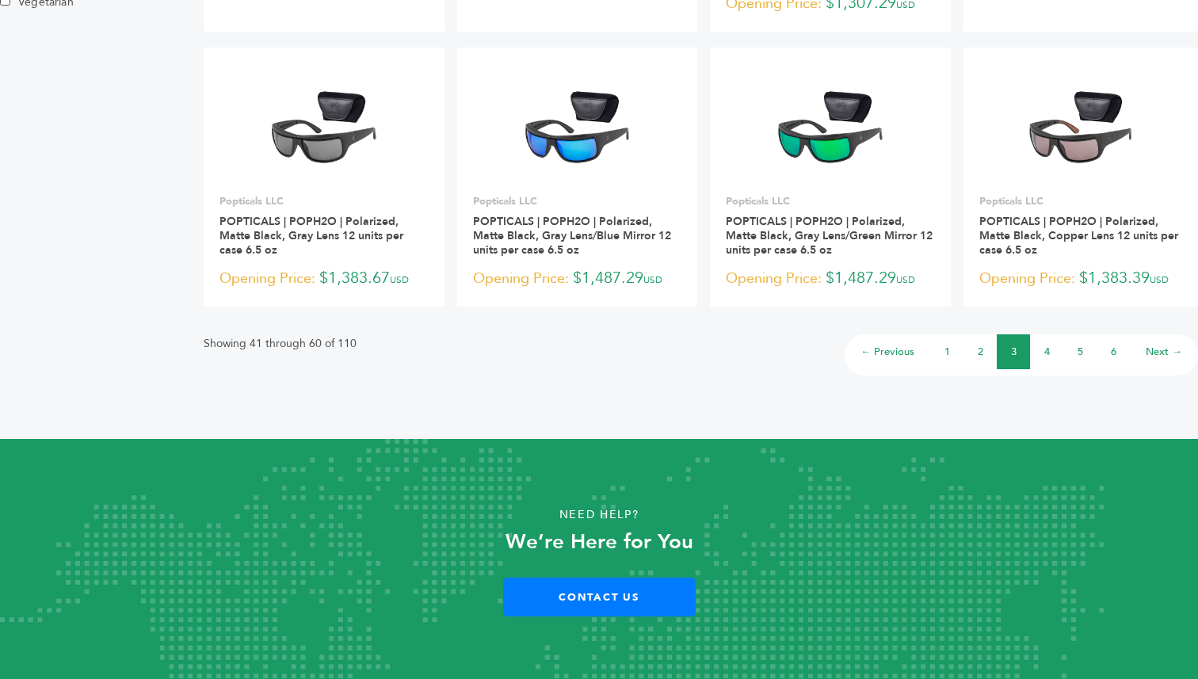
click at [985, 353] on li "2" at bounding box center [980, 351] width 33 height 35
click at [984, 351] on li "2" at bounding box center [980, 351] width 33 height 35
click at [980, 348] on link "2" at bounding box center [981, 352] width 6 height 14
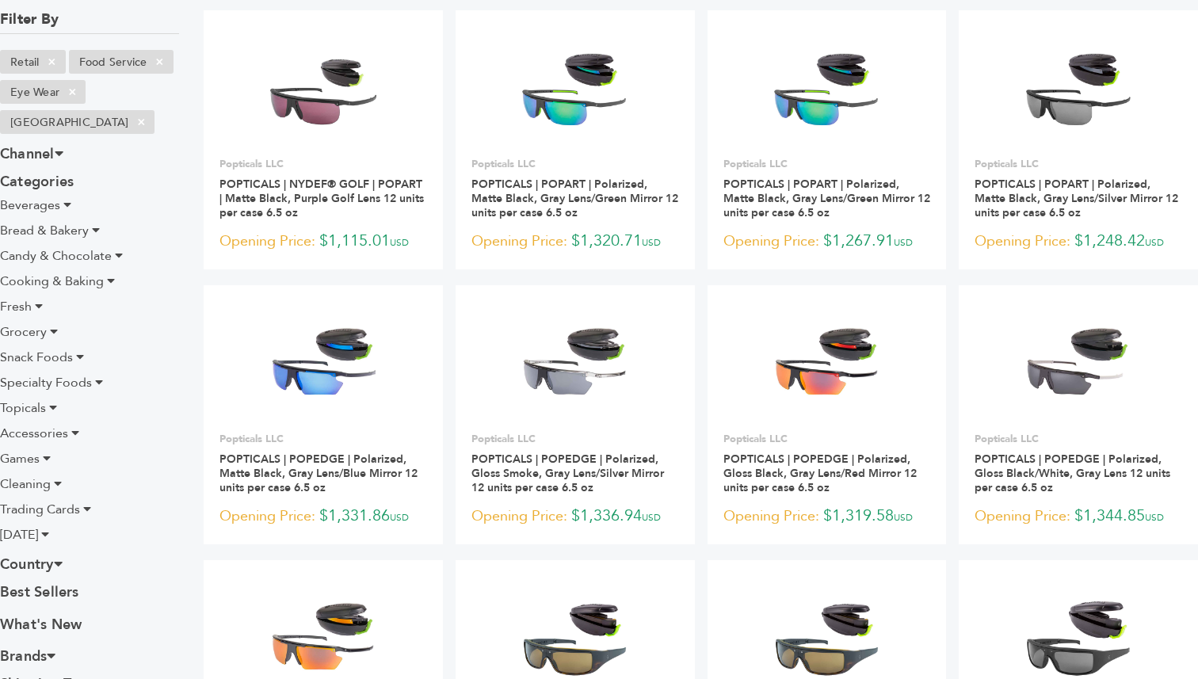
scroll to position [188, 0]
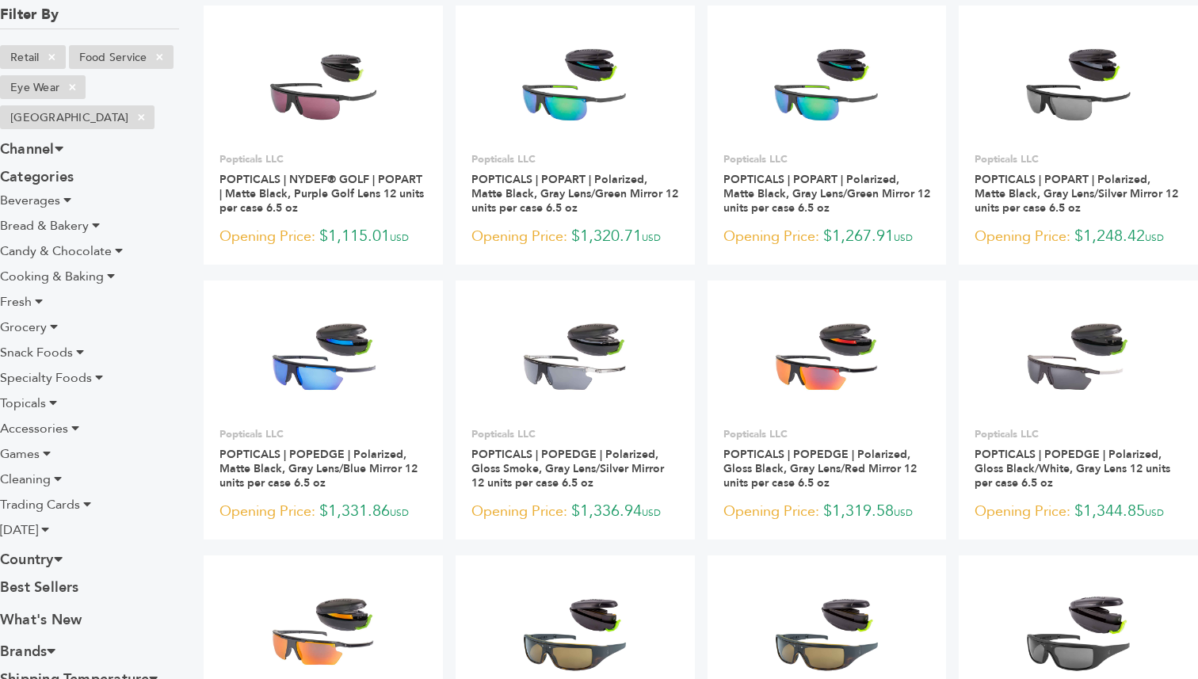
click at [69, 251] on span "Candy & Chocolate" at bounding box center [56, 251] width 112 height 17
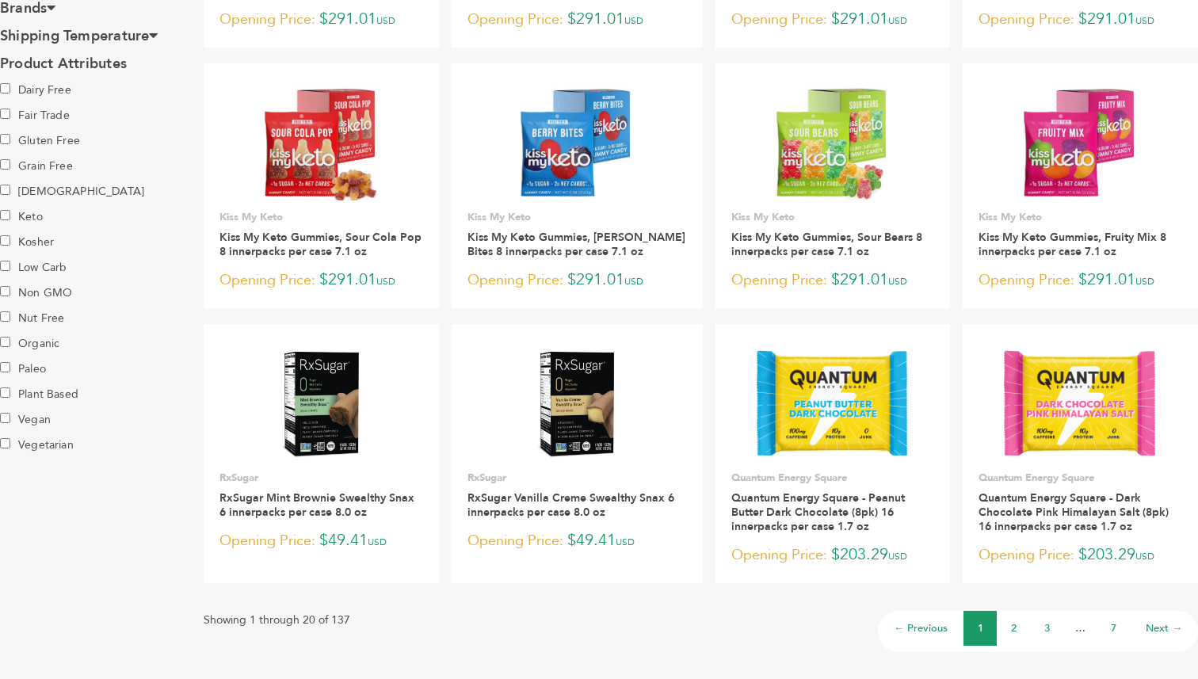
scroll to position [1203, 0]
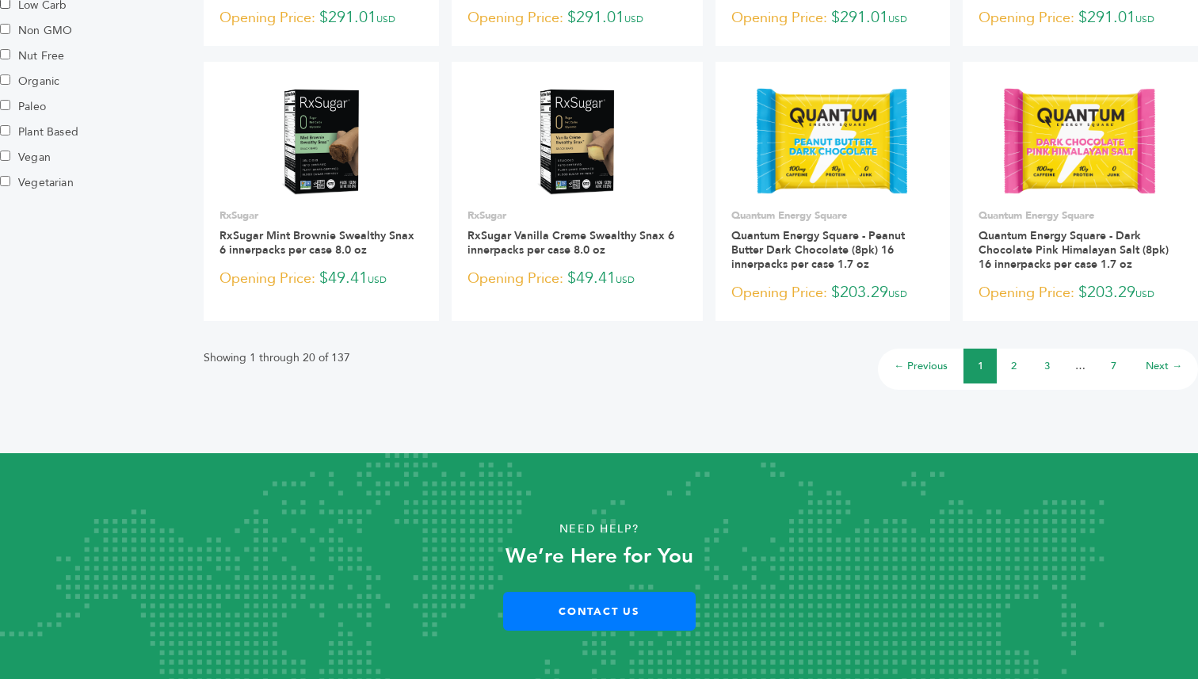
click at [1018, 353] on li "2" at bounding box center [1013, 366] width 33 height 35
click at [1010, 349] on li "2" at bounding box center [1013, 366] width 33 height 35
click at [1045, 359] on link "3" at bounding box center [1048, 366] width 6 height 14
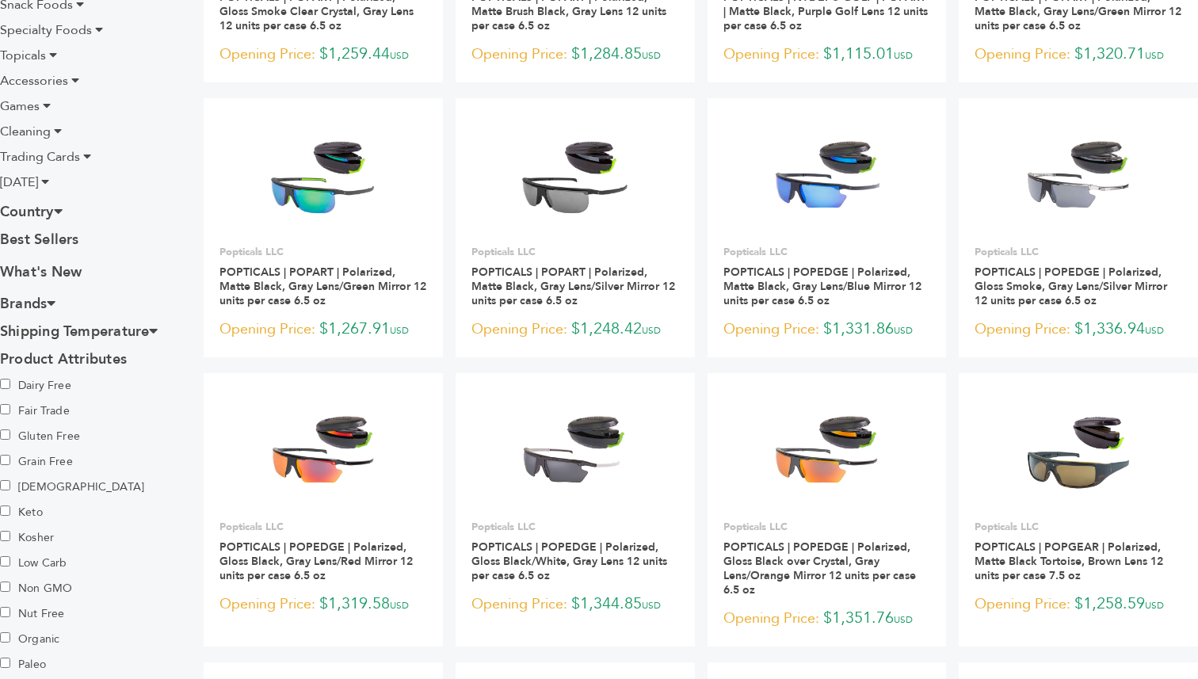
scroll to position [266, 0]
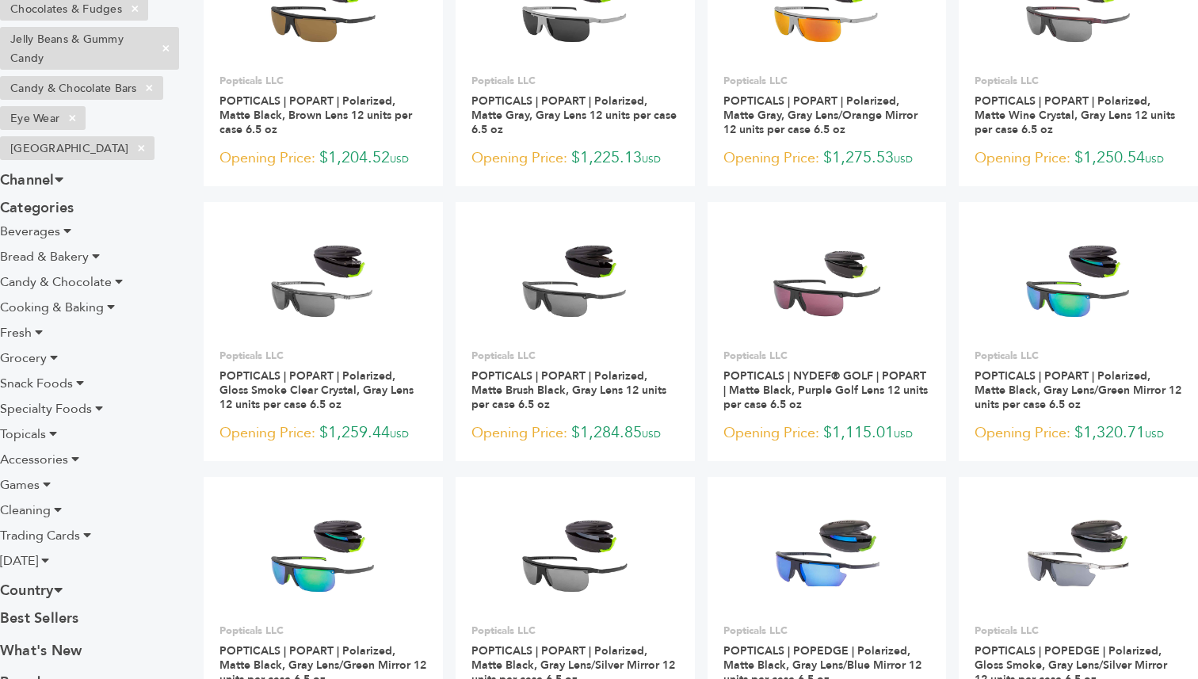
click at [74, 386] on li "Snack Foods" at bounding box center [89, 383] width 179 height 19
click at [63, 386] on span "Snack Foods" at bounding box center [36, 383] width 73 height 17
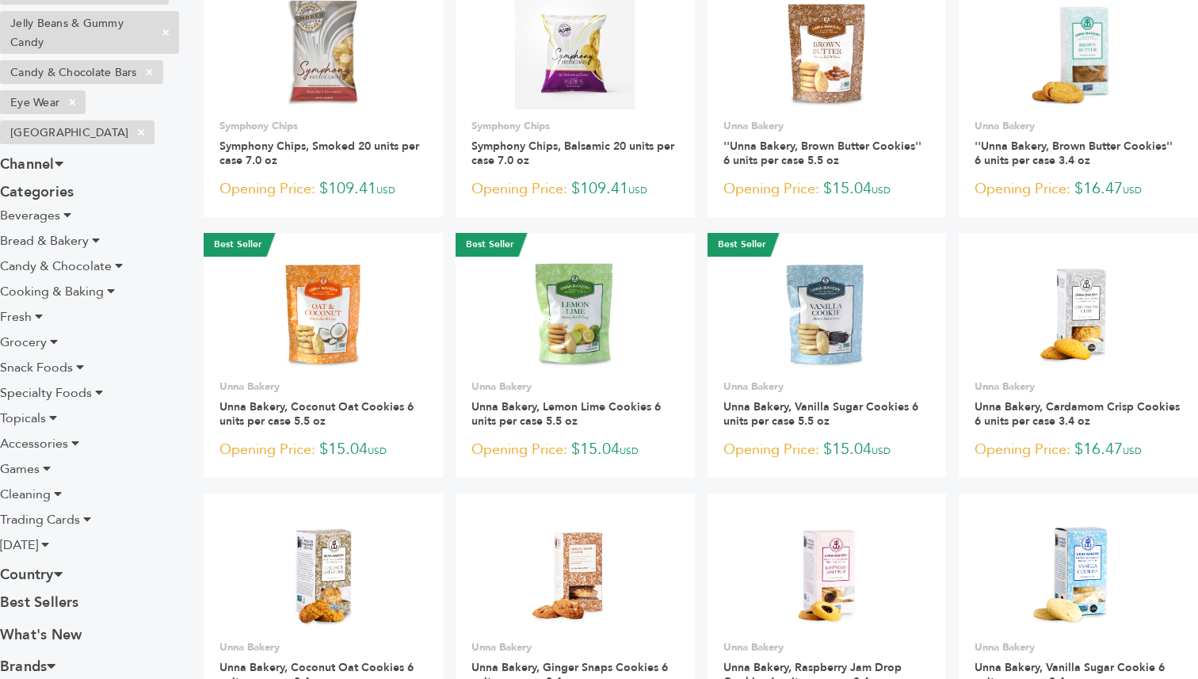
scroll to position [494, 0]
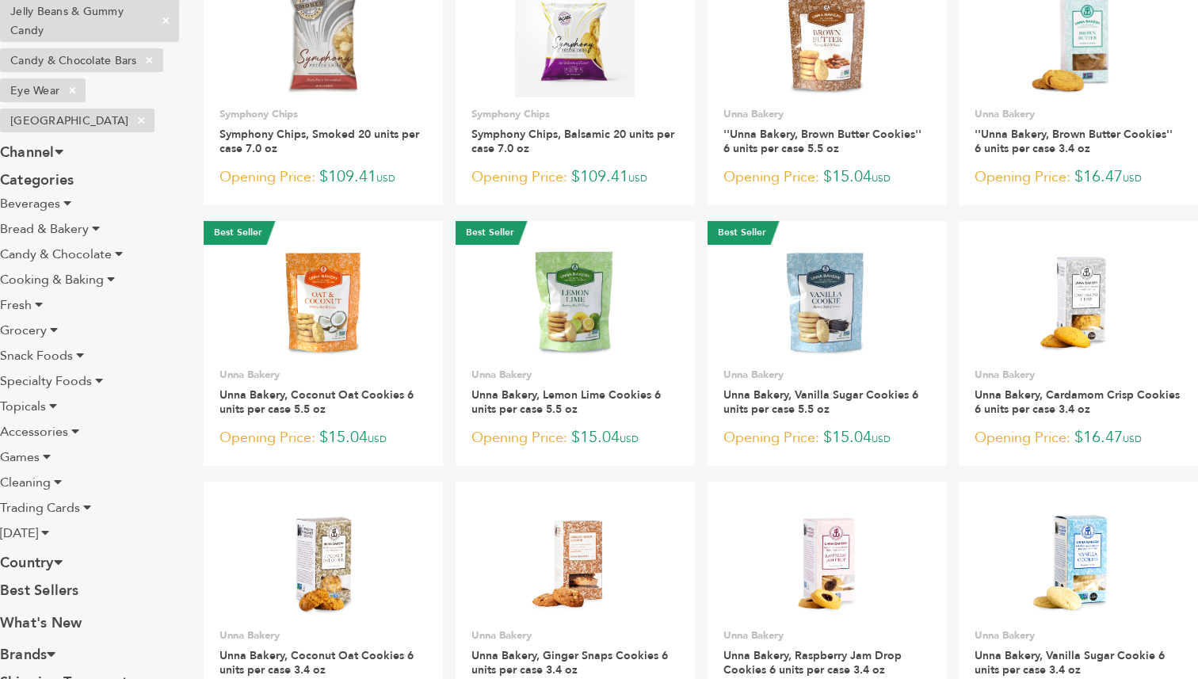
click at [37, 536] on span "[DATE]" at bounding box center [19, 533] width 38 height 17
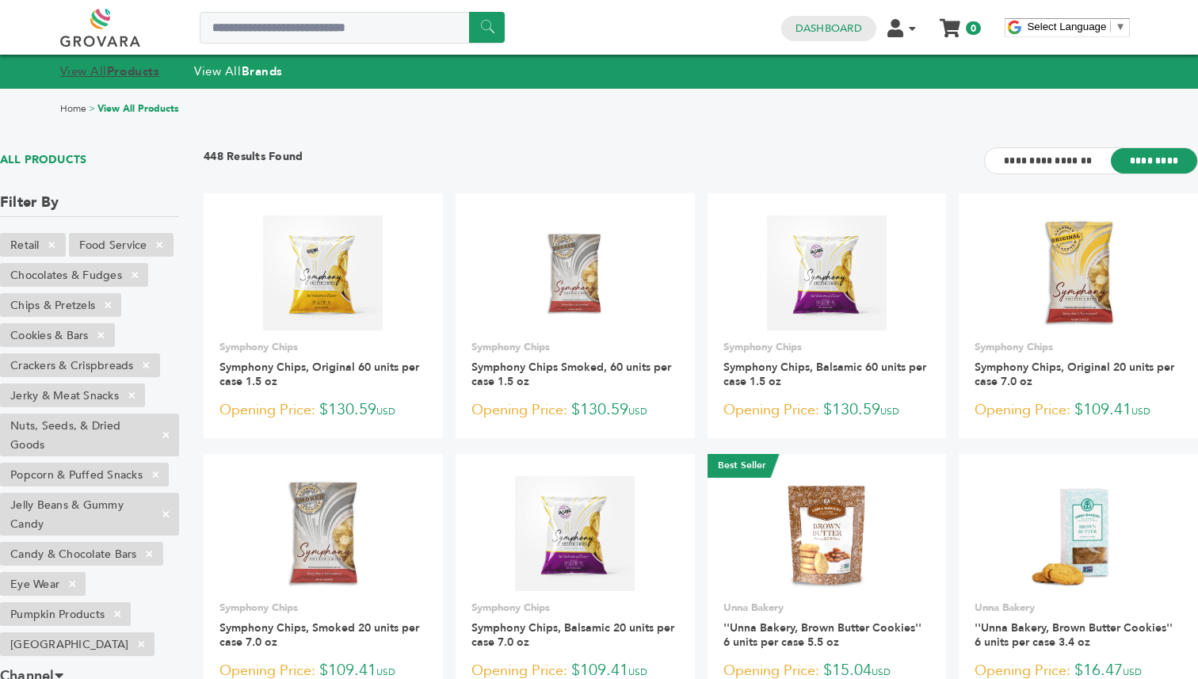
click at [91, 69] on link "View All Products" at bounding box center [110, 71] width 100 height 16
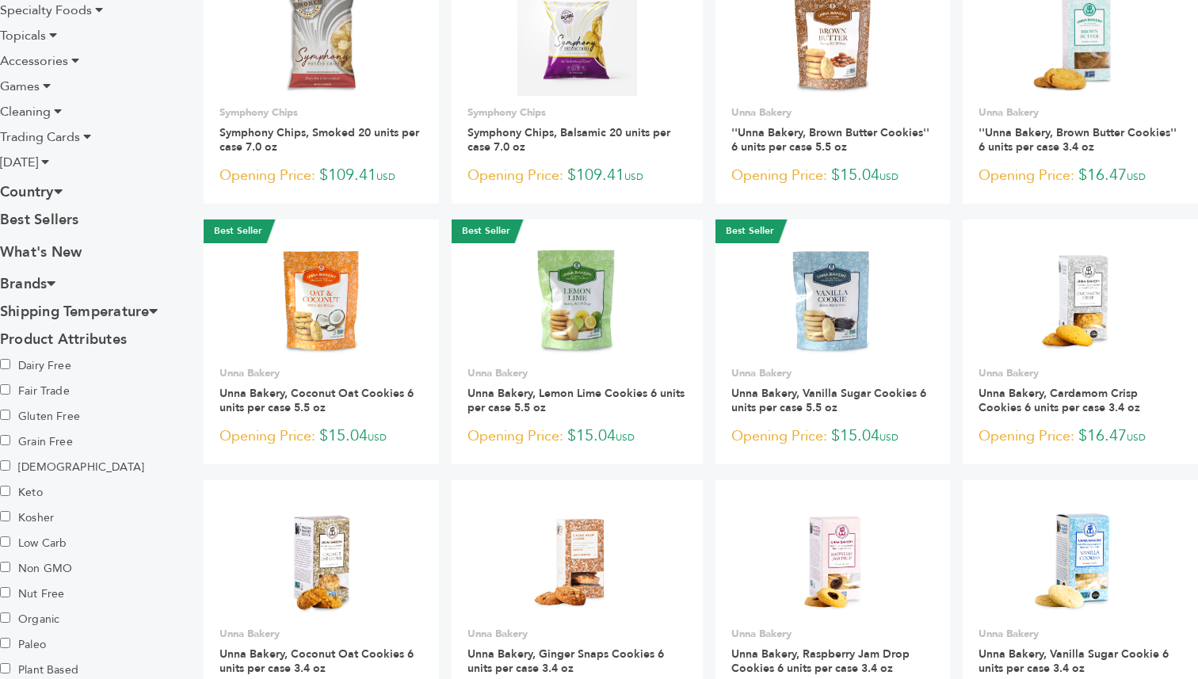
scroll to position [554, 0]
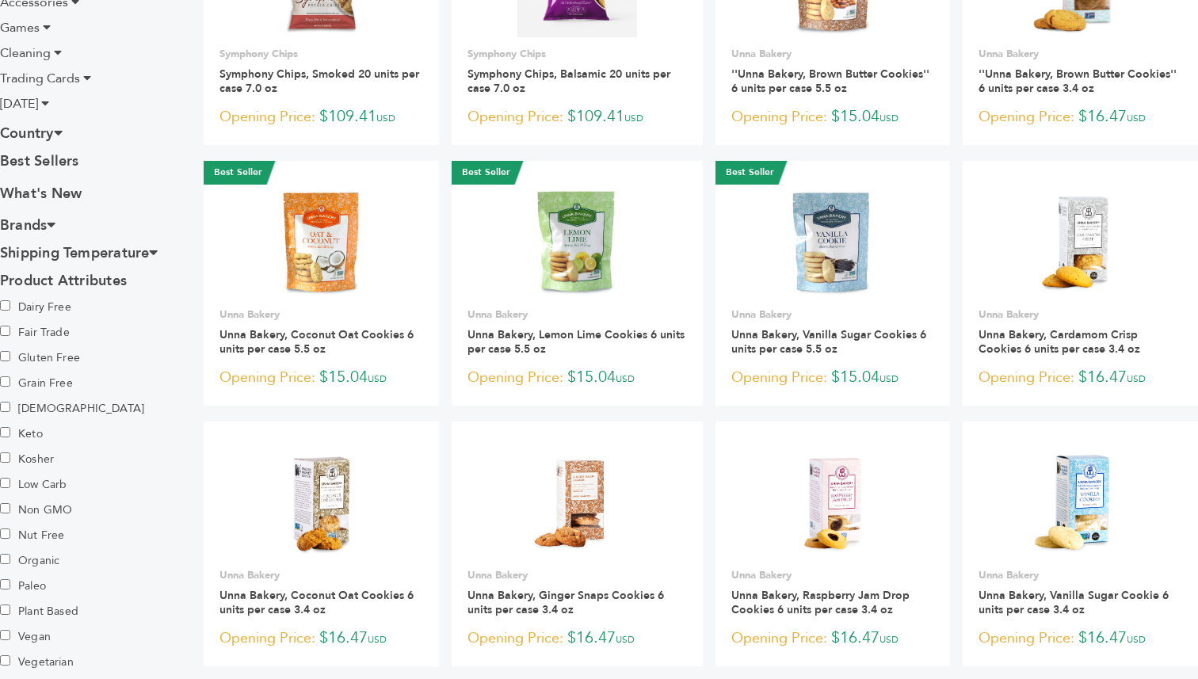
click at [36, 95] on span "[DATE]" at bounding box center [19, 103] width 38 height 17
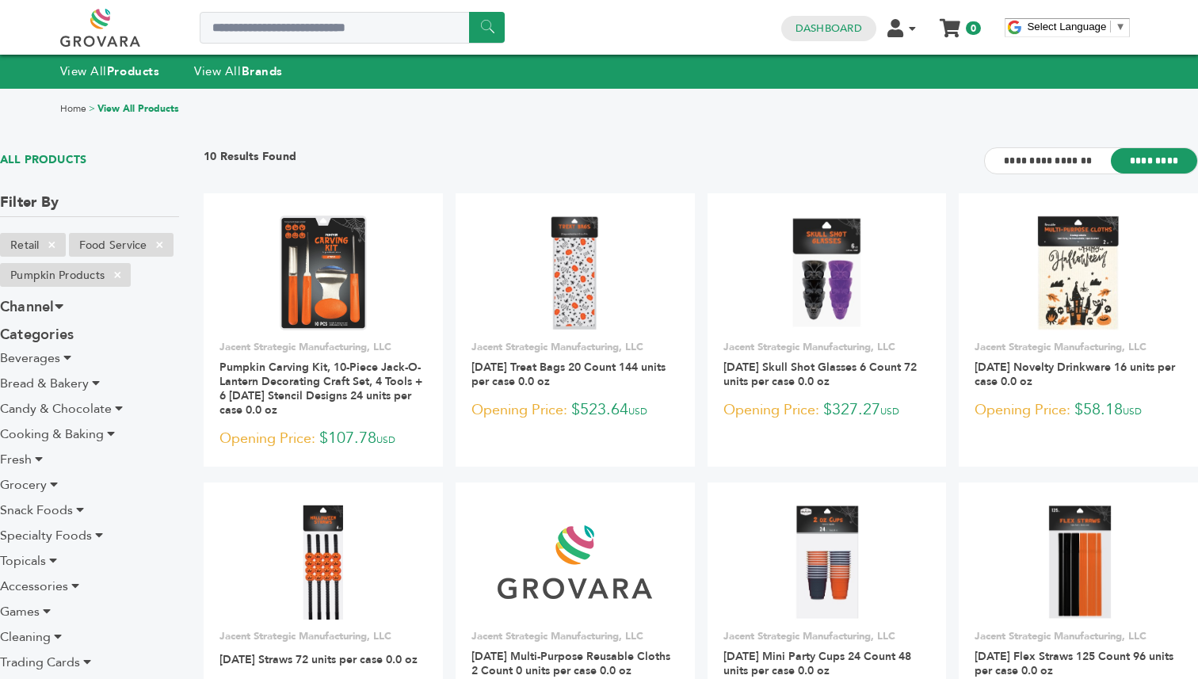
click at [90, 57] on div "View All Products View All Brands" at bounding box center [599, 71] width 1198 height 33
click at [90, 63] on div "View All Products View All Brands" at bounding box center [187, 71] width 254 height 17
click at [90, 71] on link "View All Products" at bounding box center [110, 71] width 100 height 16
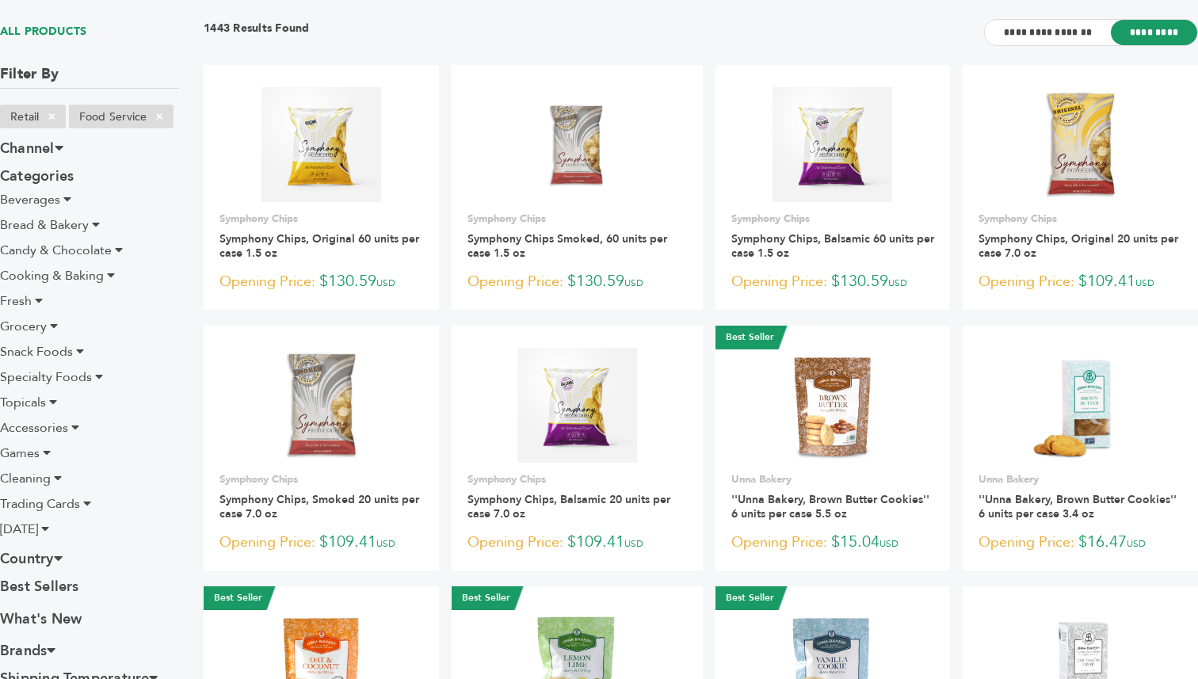
scroll to position [129, 0]
click at [32, 399] on span "Topicals" at bounding box center [23, 401] width 46 height 17
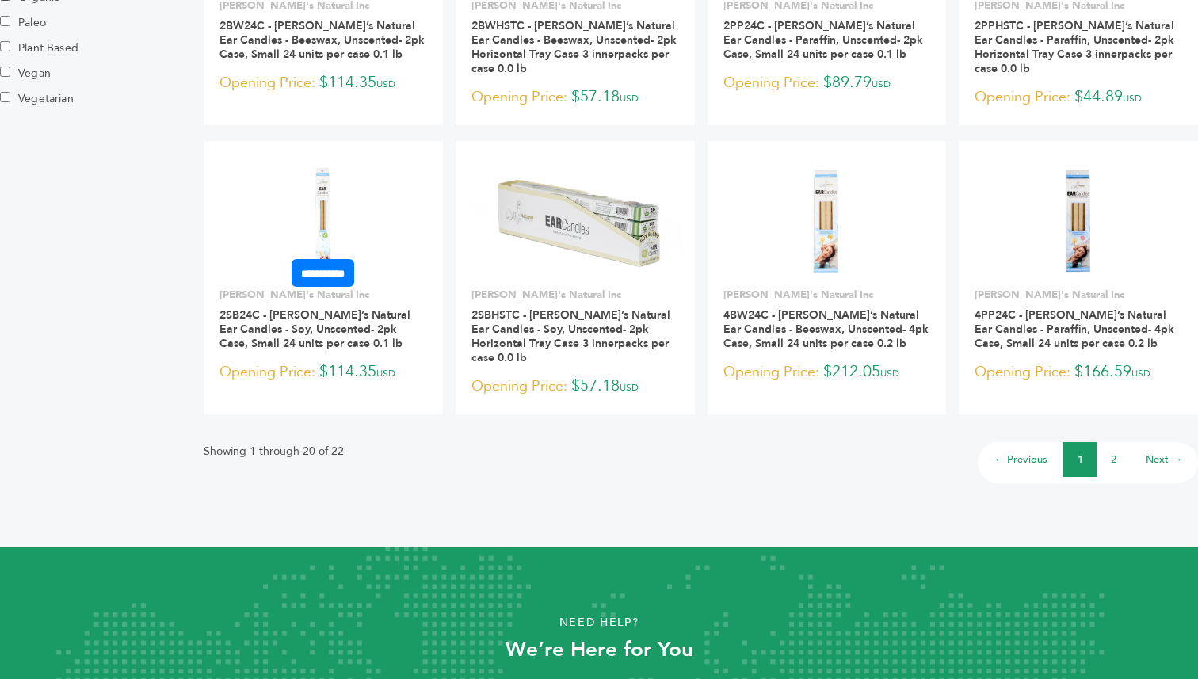
scroll to position [1246, 0]
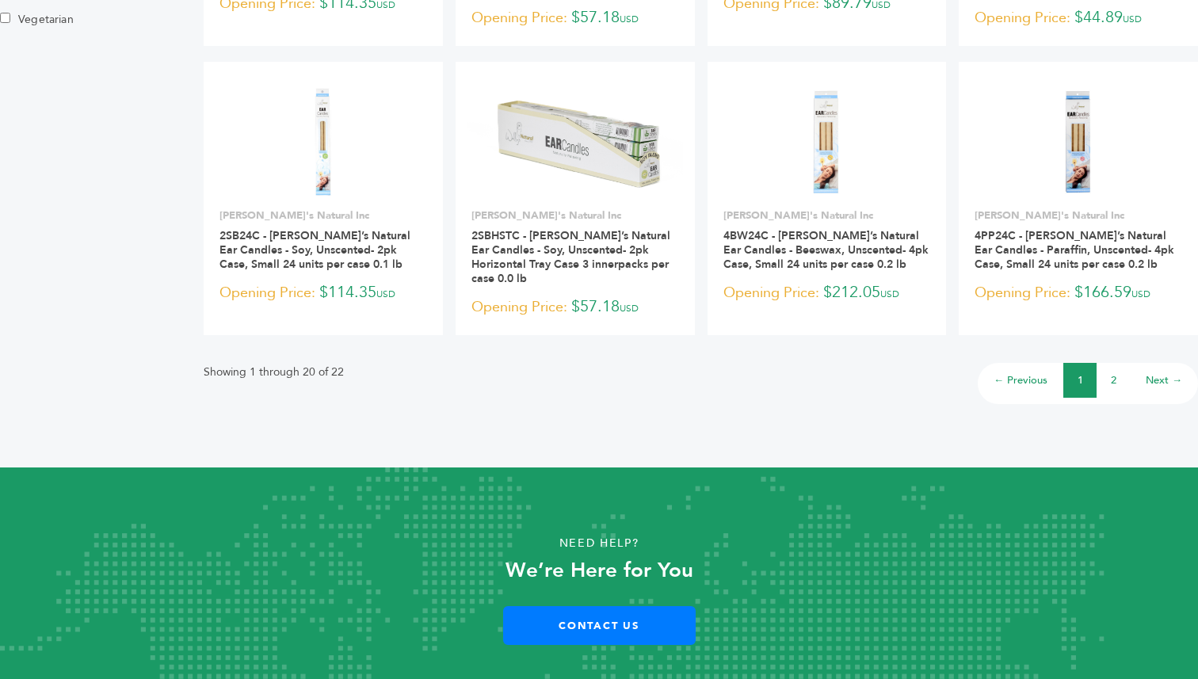
click at [1118, 363] on li "2" at bounding box center [1113, 380] width 33 height 35
click at [1111, 373] on link "2" at bounding box center [1114, 380] width 6 height 14
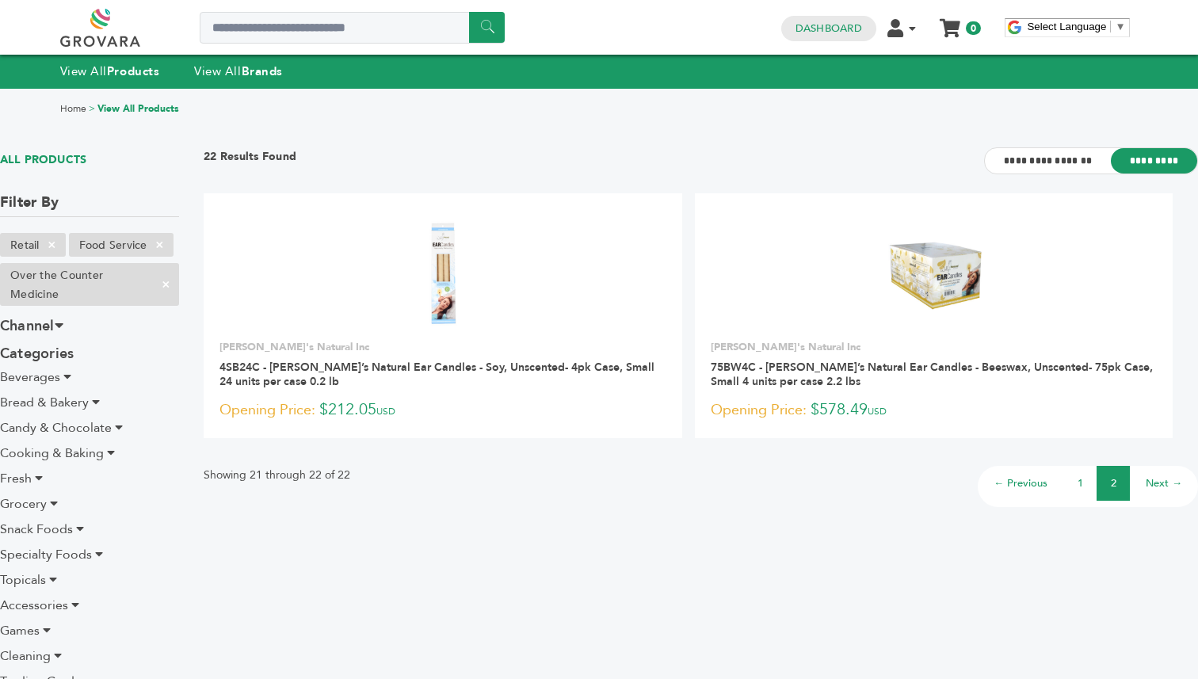
drag, startPoint x: 269, startPoint y: 362, endPoint x: 574, endPoint y: 23, distance: 455.8
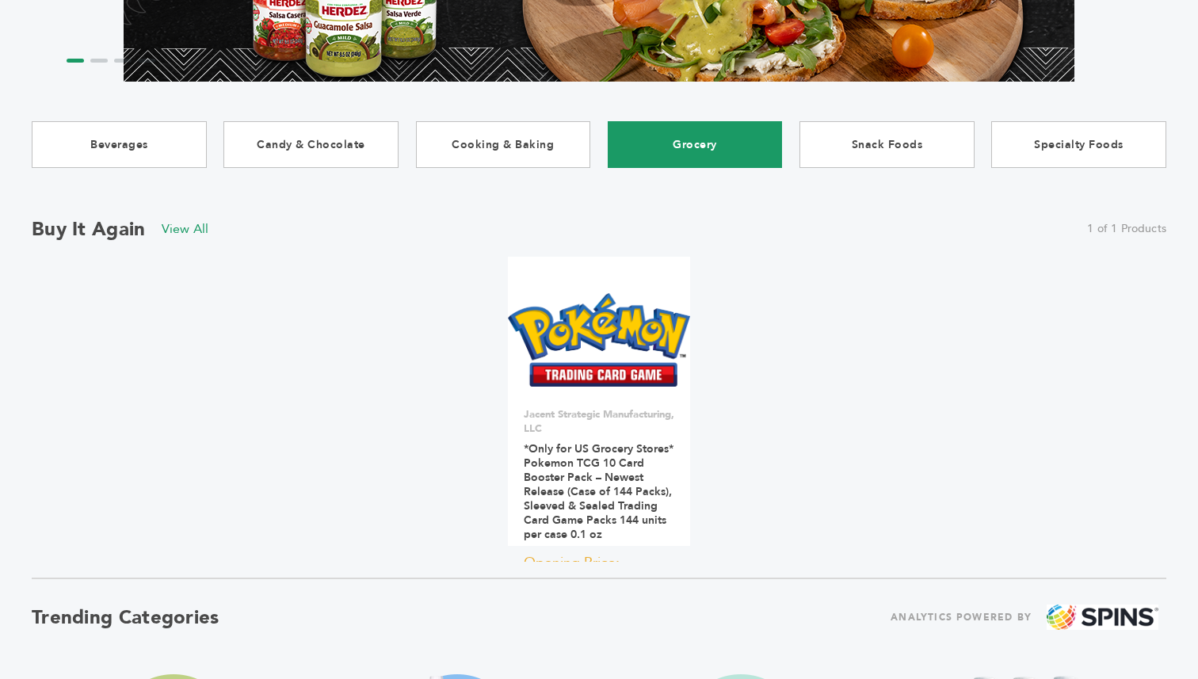
scroll to position [328, 0]
click at [705, 145] on link "Grocery" at bounding box center [695, 144] width 175 height 47
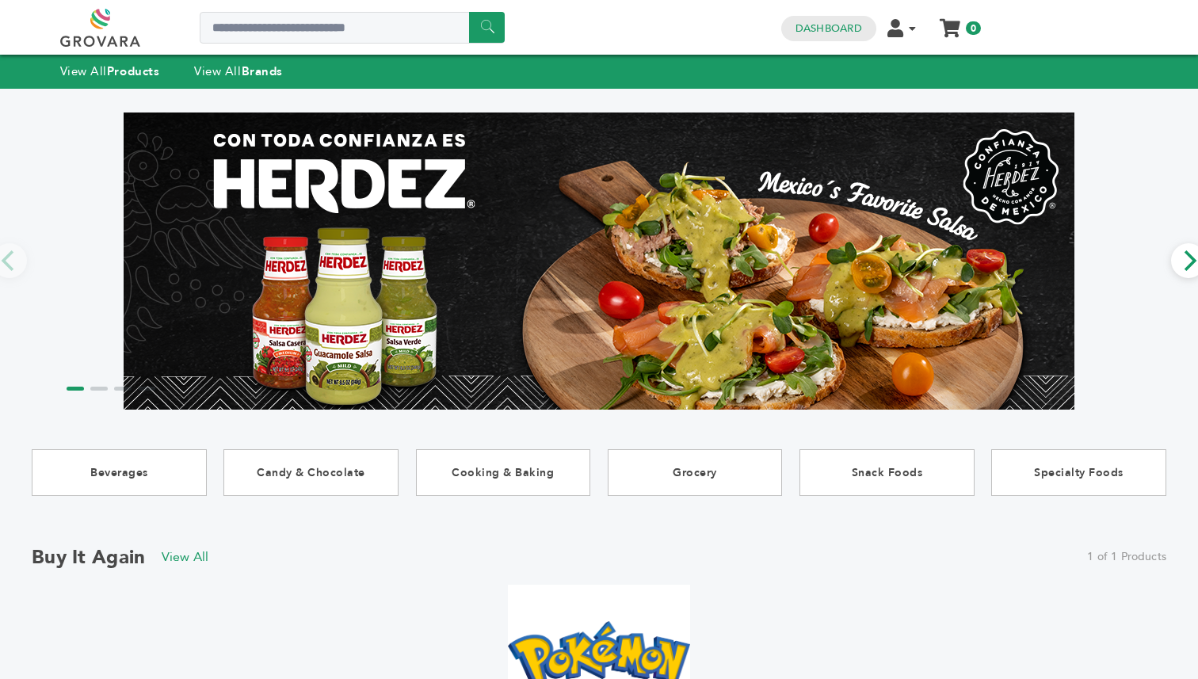
scroll to position [328, 0]
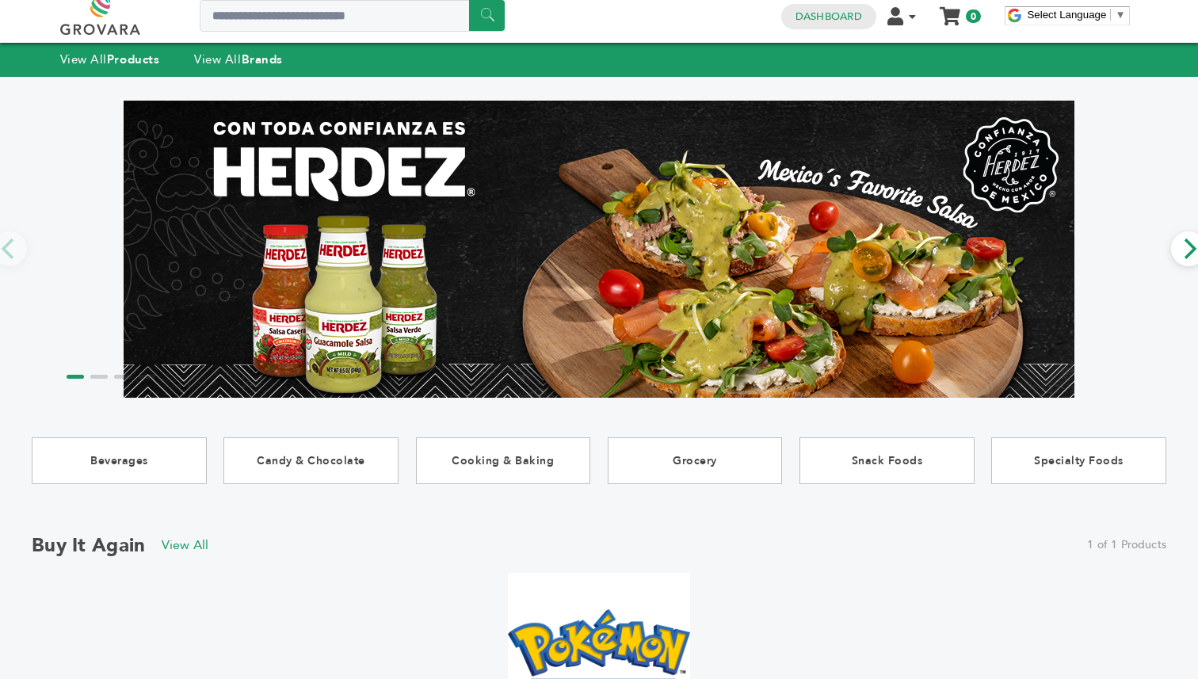
scroll to position [0, 0]
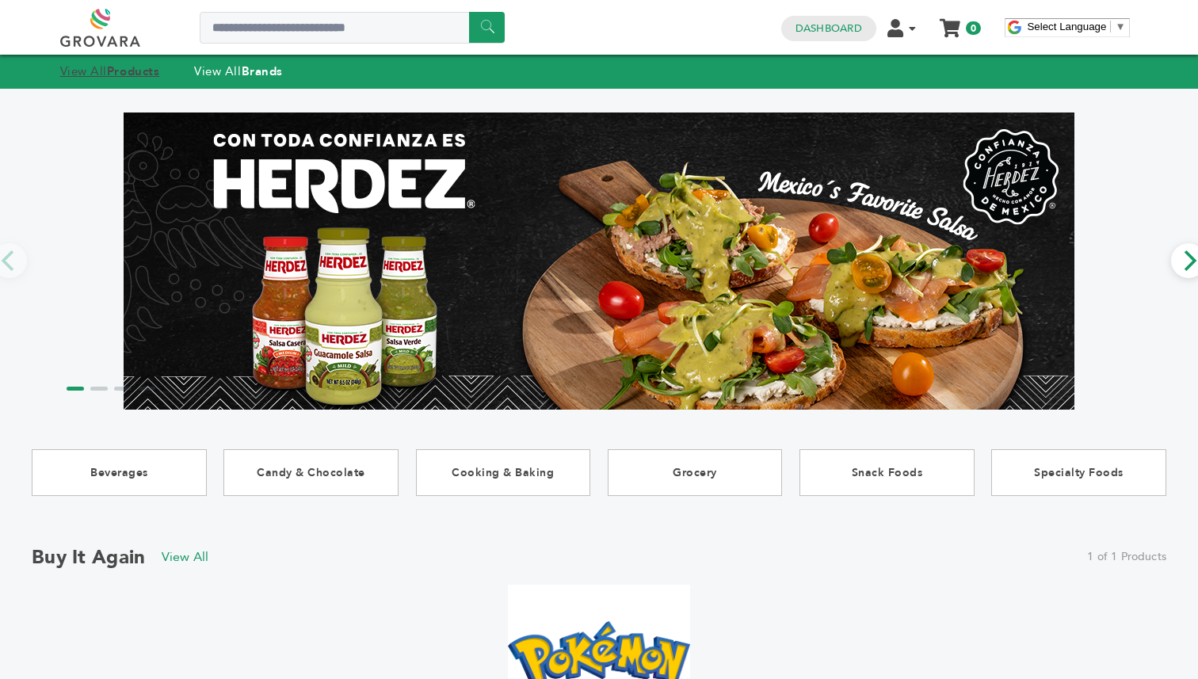
click at [111, 73] on strong "Products" at bounding box center [133, 71] width 52 height 16
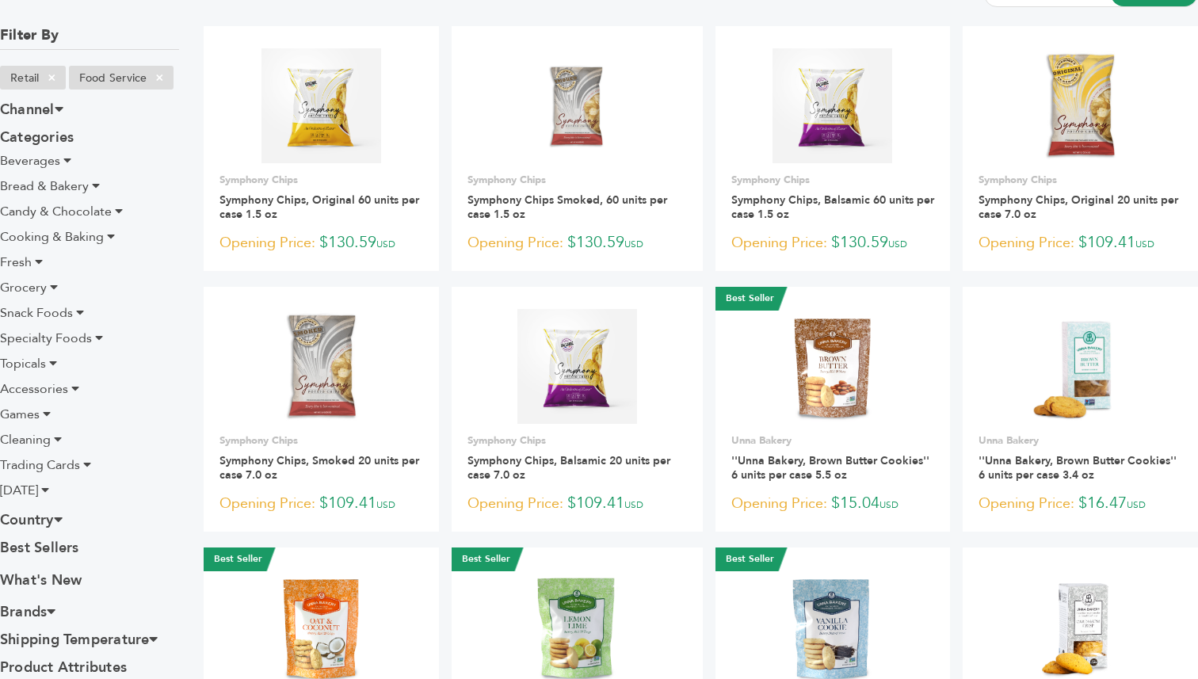
scroll to position [170, 0]
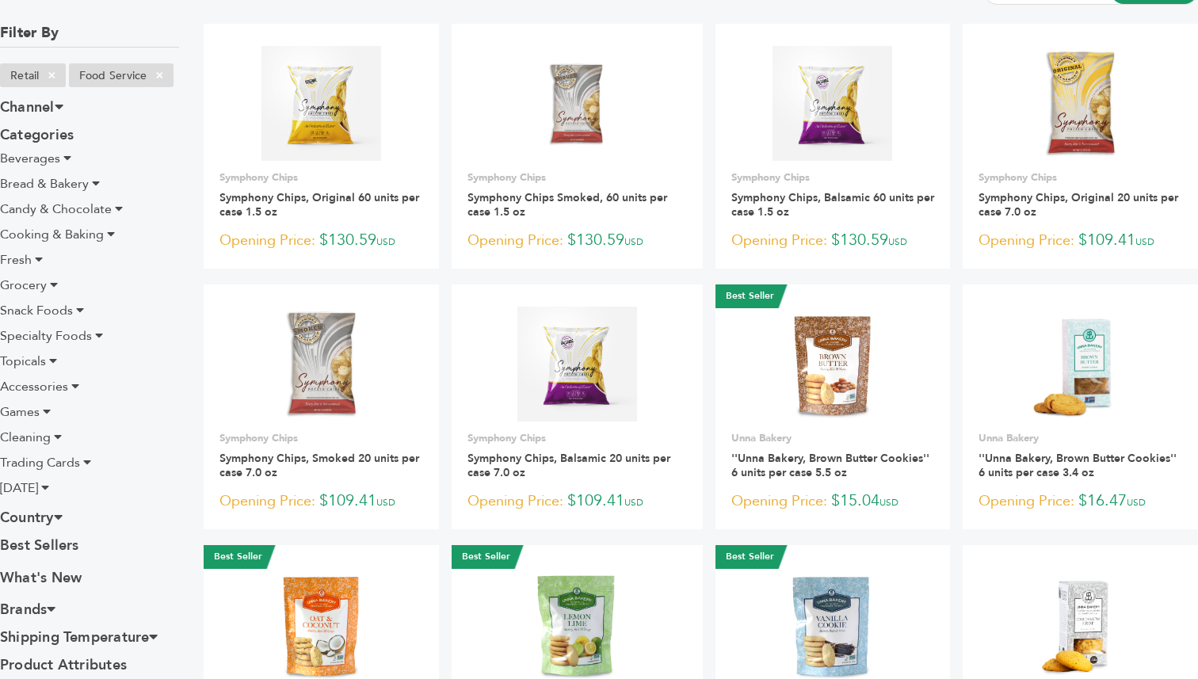
click at [36, 438] on span "Cleaning" at bounding box center [25, 437] width 51 height 17
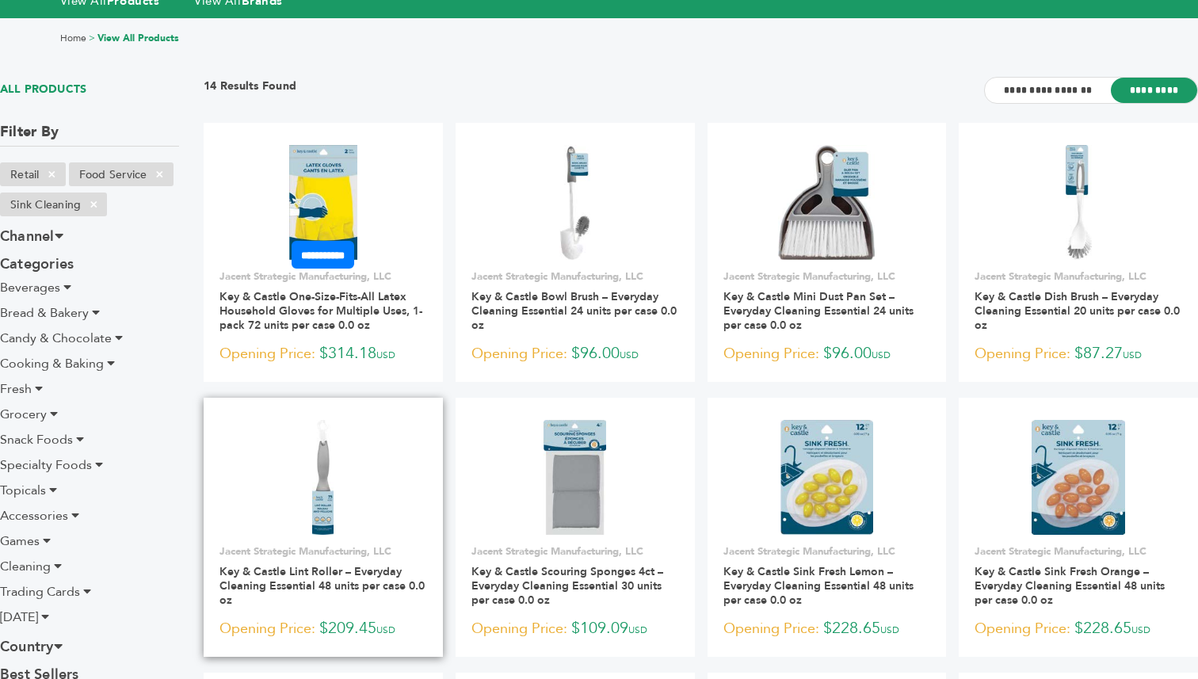
scroll to position [23, 0]
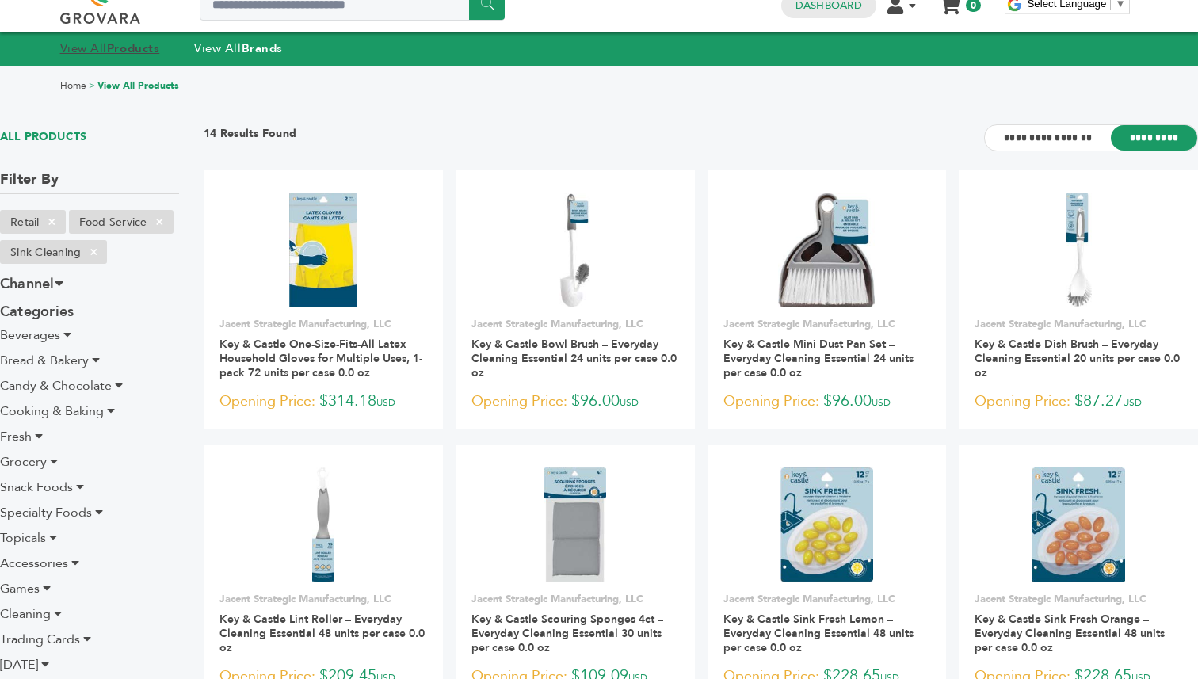
click at [106, 44] on link "View All Products" at bounding box center [110, 48] width 100 height 16
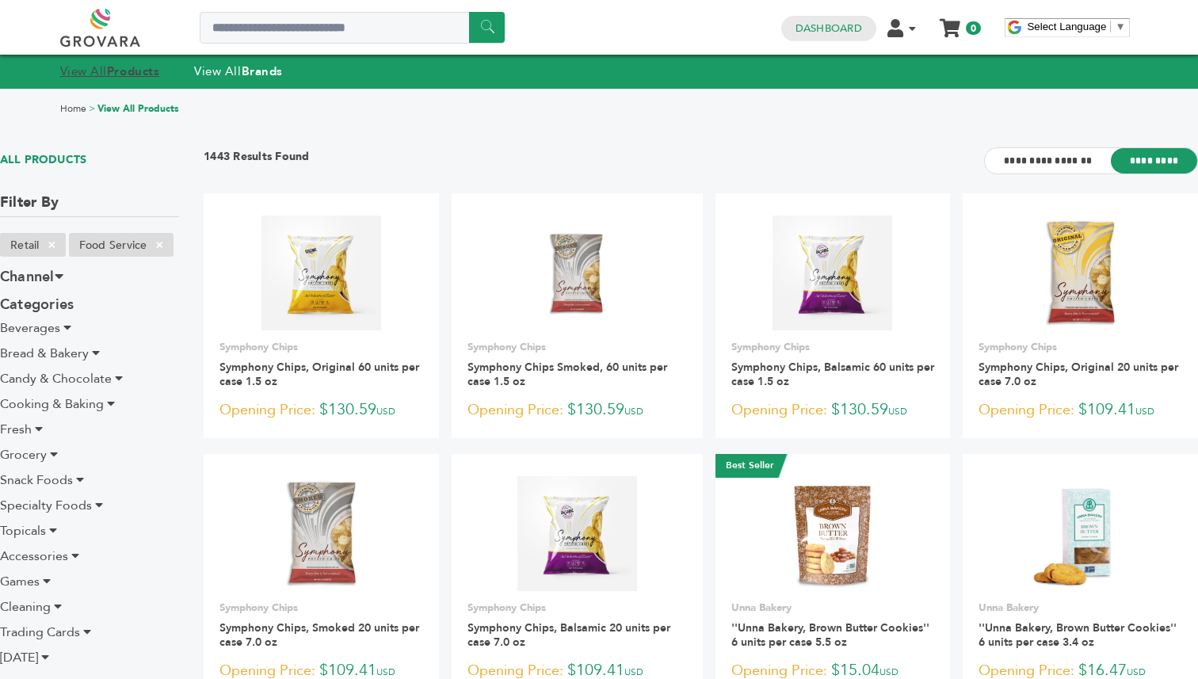
click at [109, 73] on strong "Products" at bounding box center [133, 71] width 52 height 16
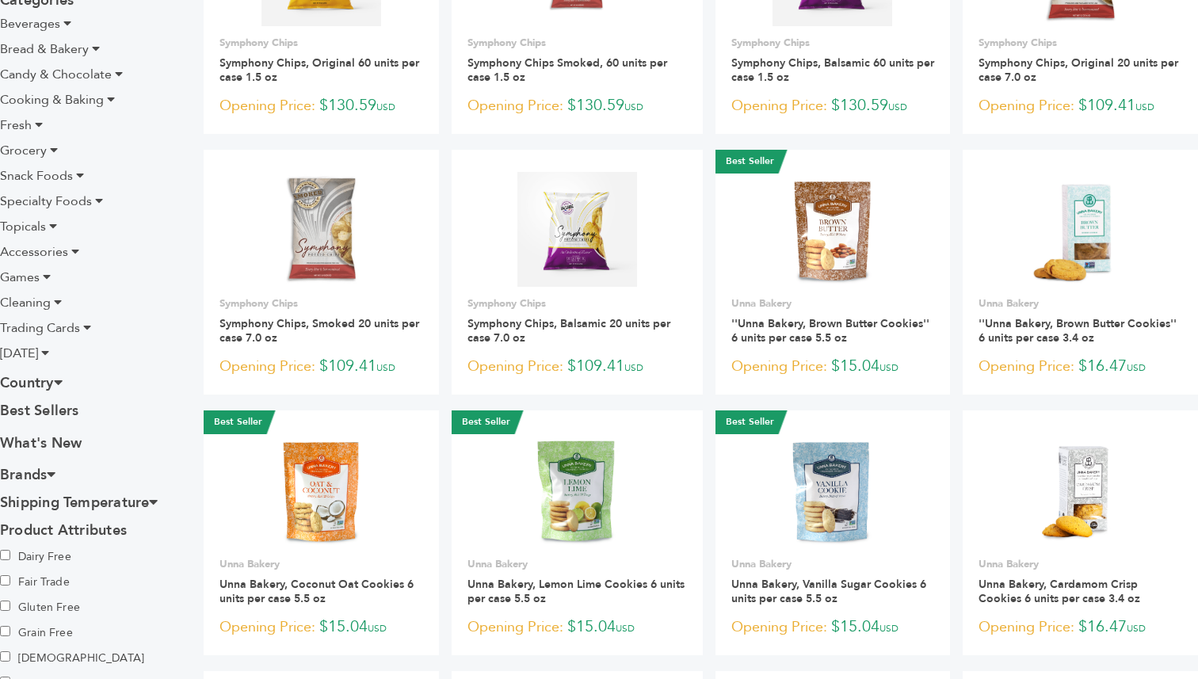
scroll to position [307, 0]
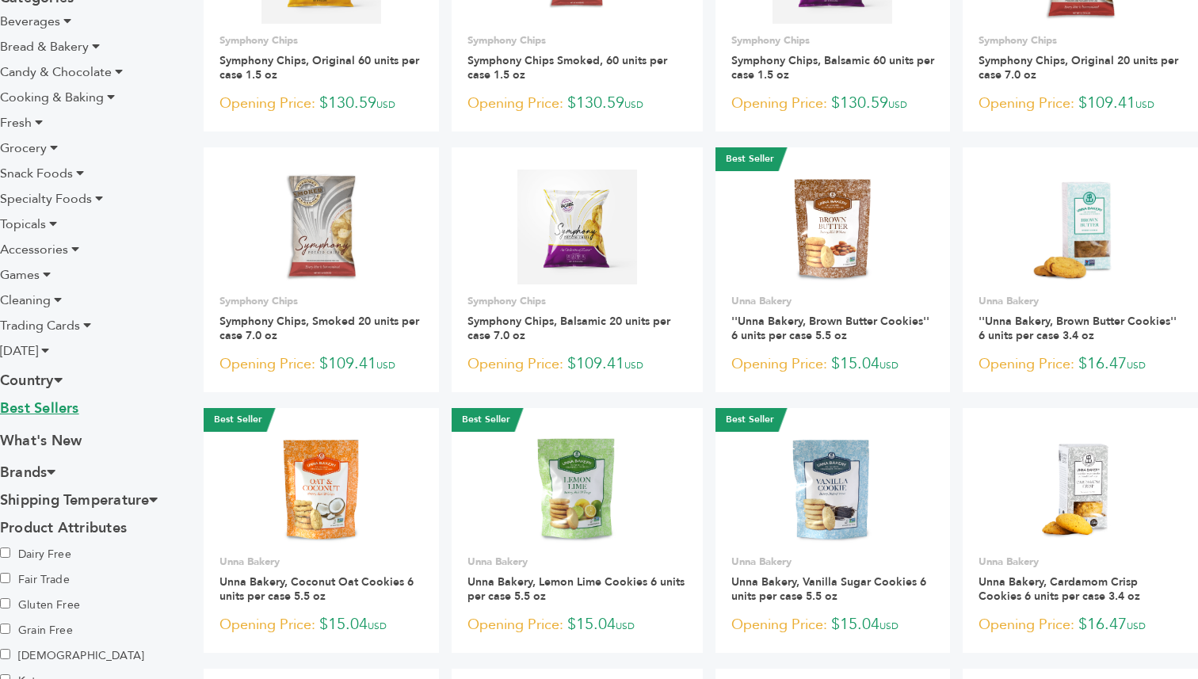
click at [61, 411] on link "Best Sellers" at bounding box center [89, 411] width 179 height 24
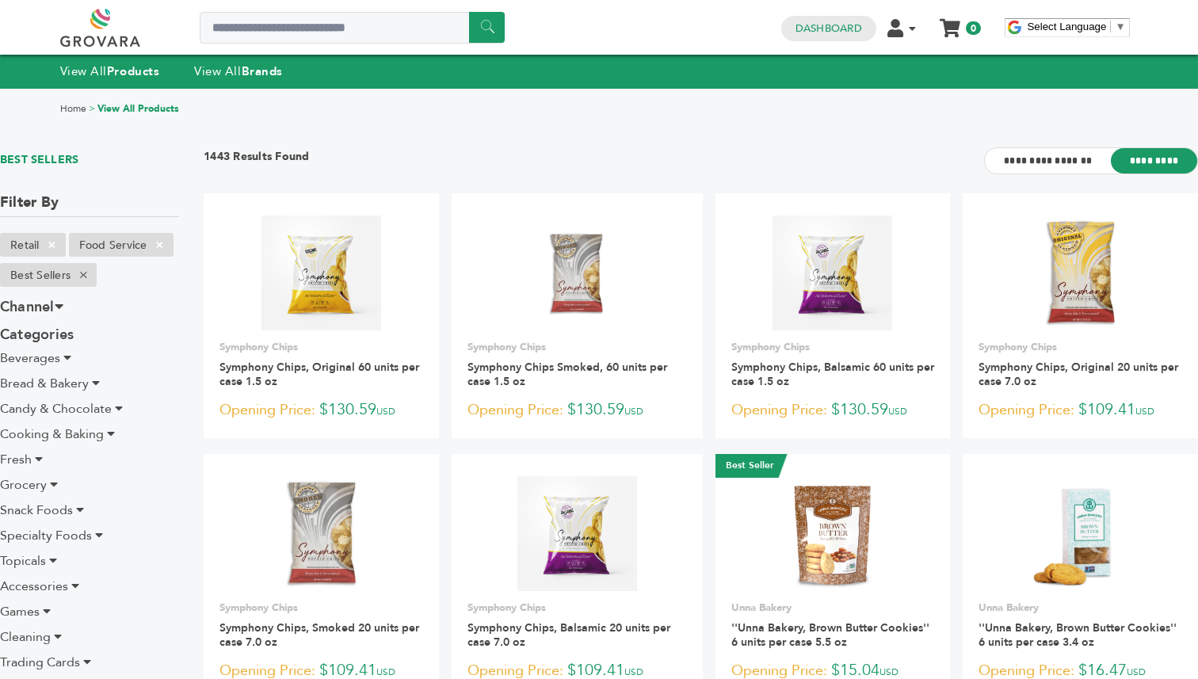
scroll to position [1, 0]
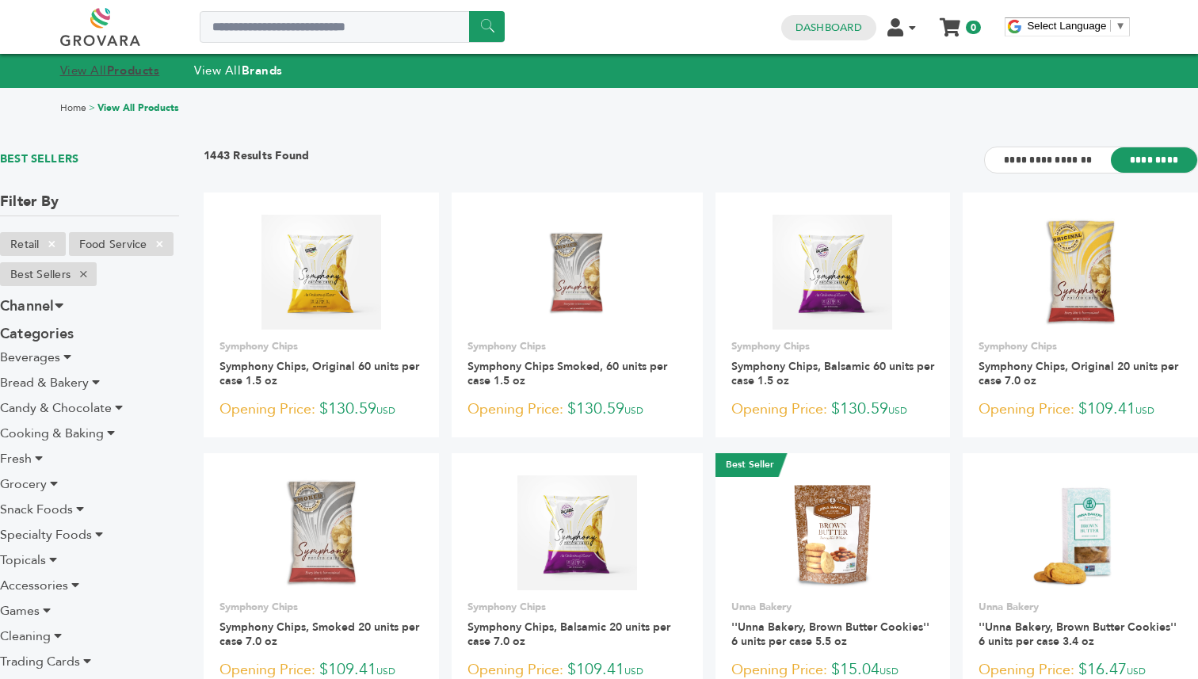
click at [90, 74] on link "View All Products" at bounding box center [110, 71] width 100 height 16
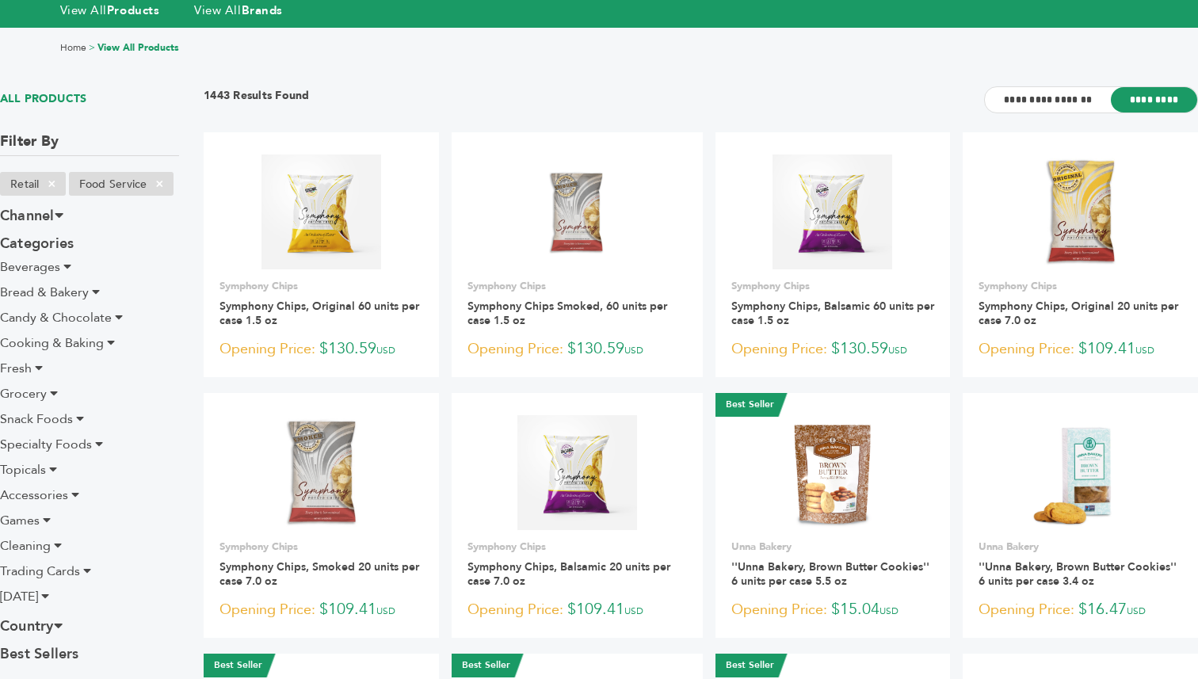
scroll to position [119, 0]
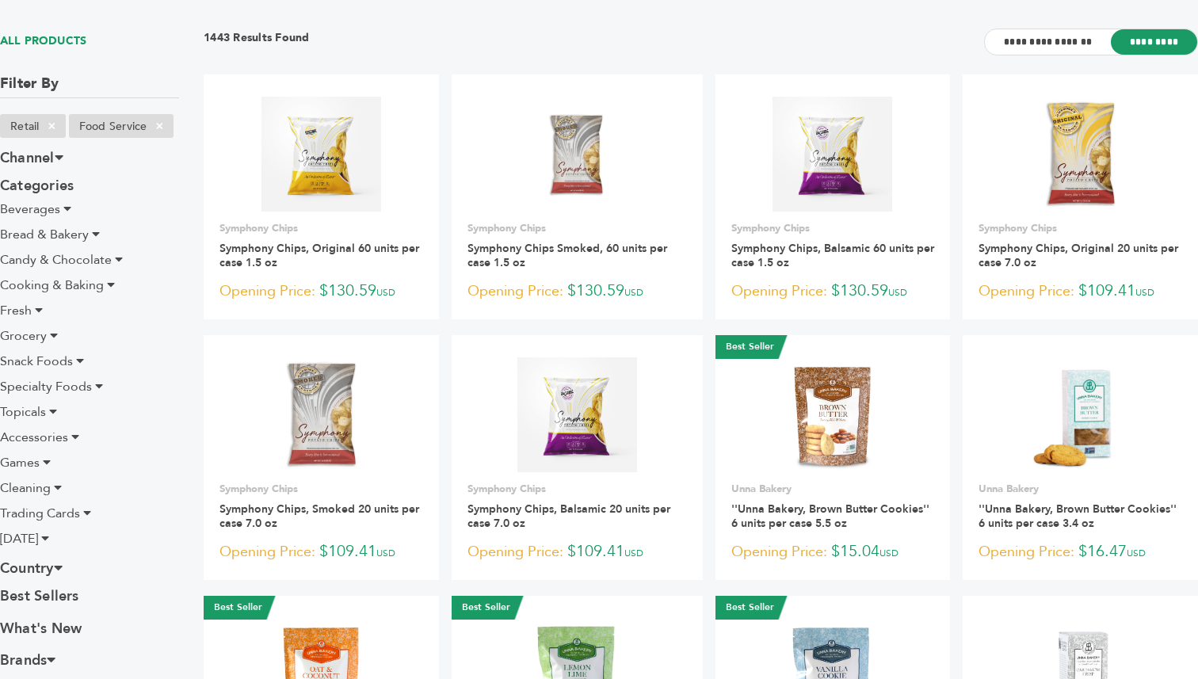
click at [44, 212] on span "Beverages" at bounding box center [30, 209] width 60 height 17
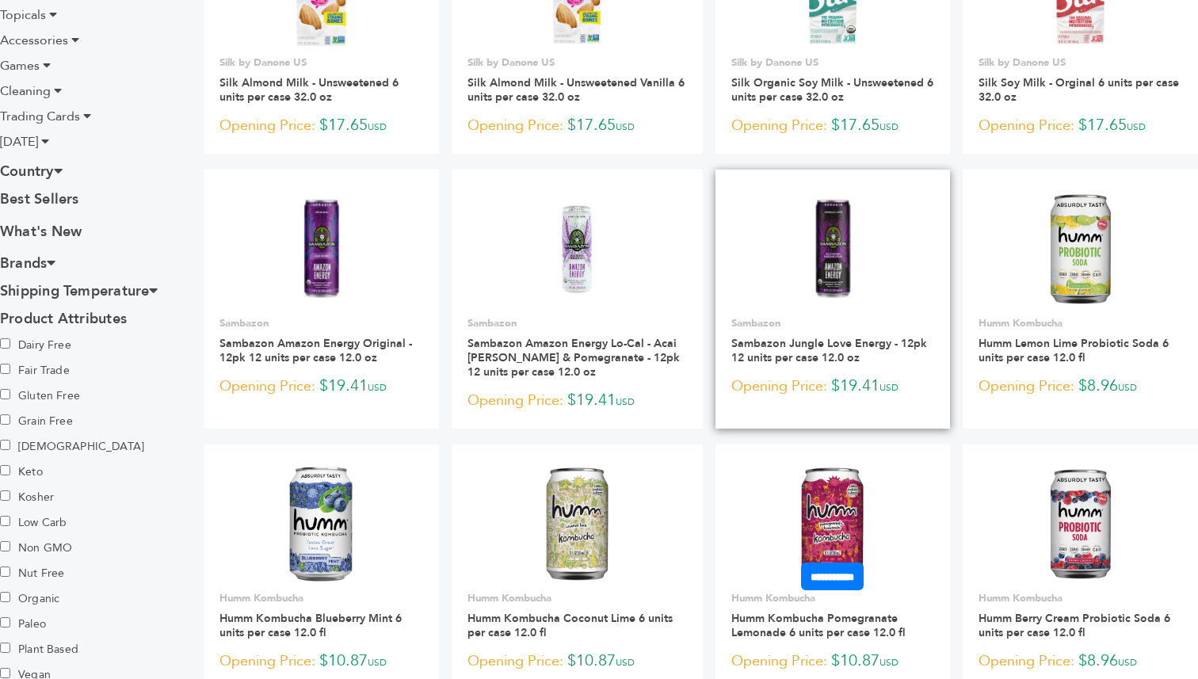
scroll to position [1191, 0]
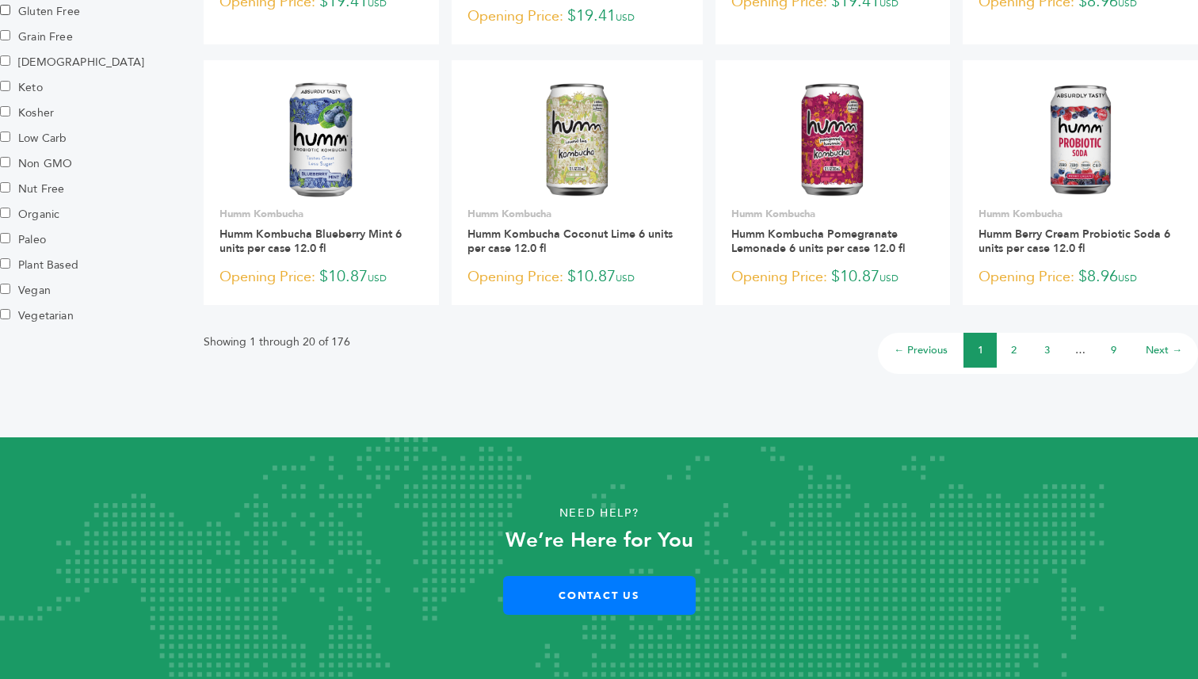
click at [1115, 349] on link "9" at bounding box center [1114, 350] width 6 height 14
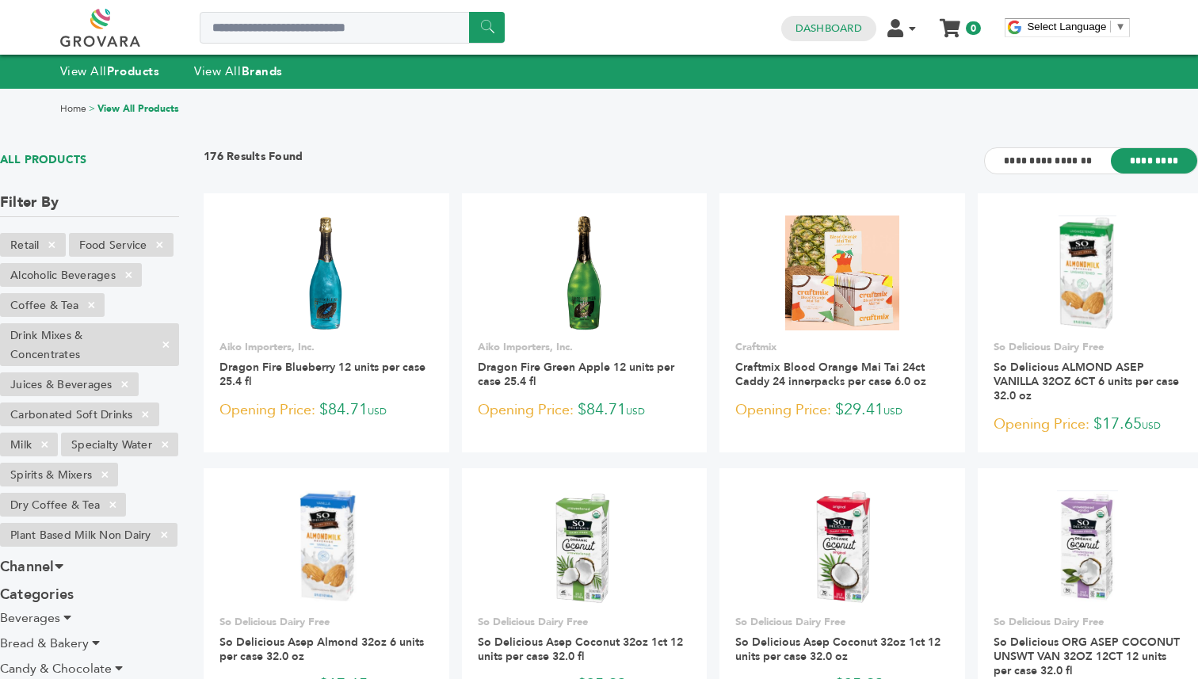
click at [120, 57] on div "View All Products View All Brands" at bounding box center [599, 71] width 1198 height 33
click at [120, 74] on strong "Products" at bounding box center [133, 71] width 52 height 16
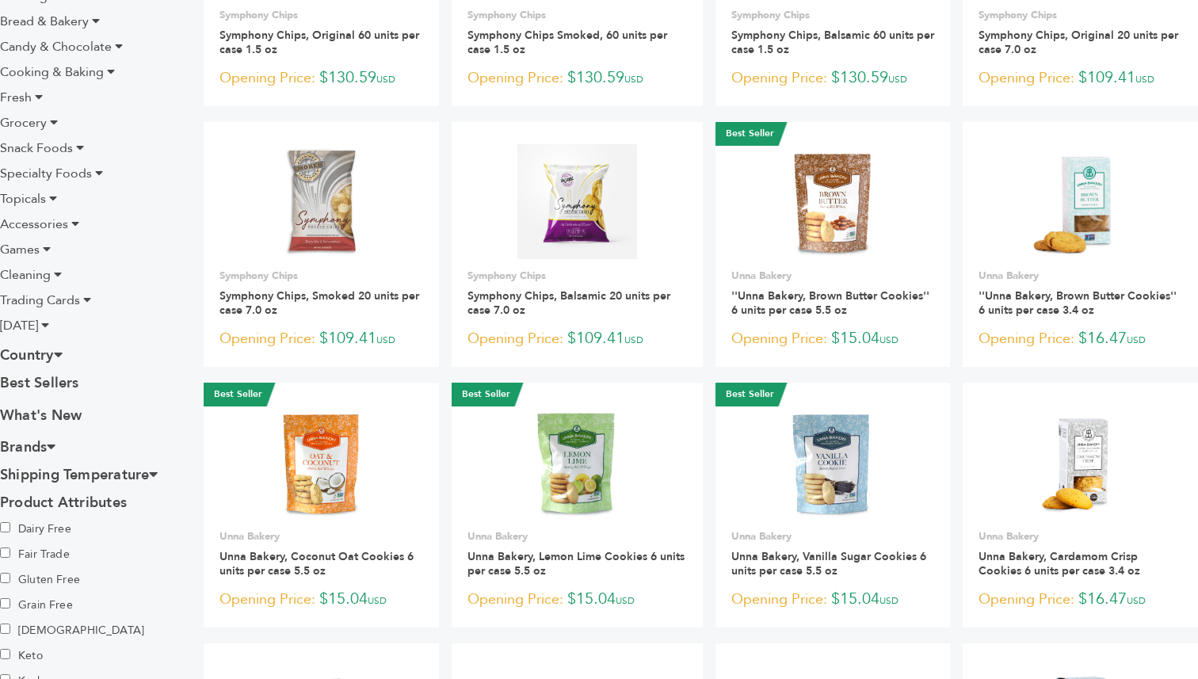
scroll to position [411, 0]
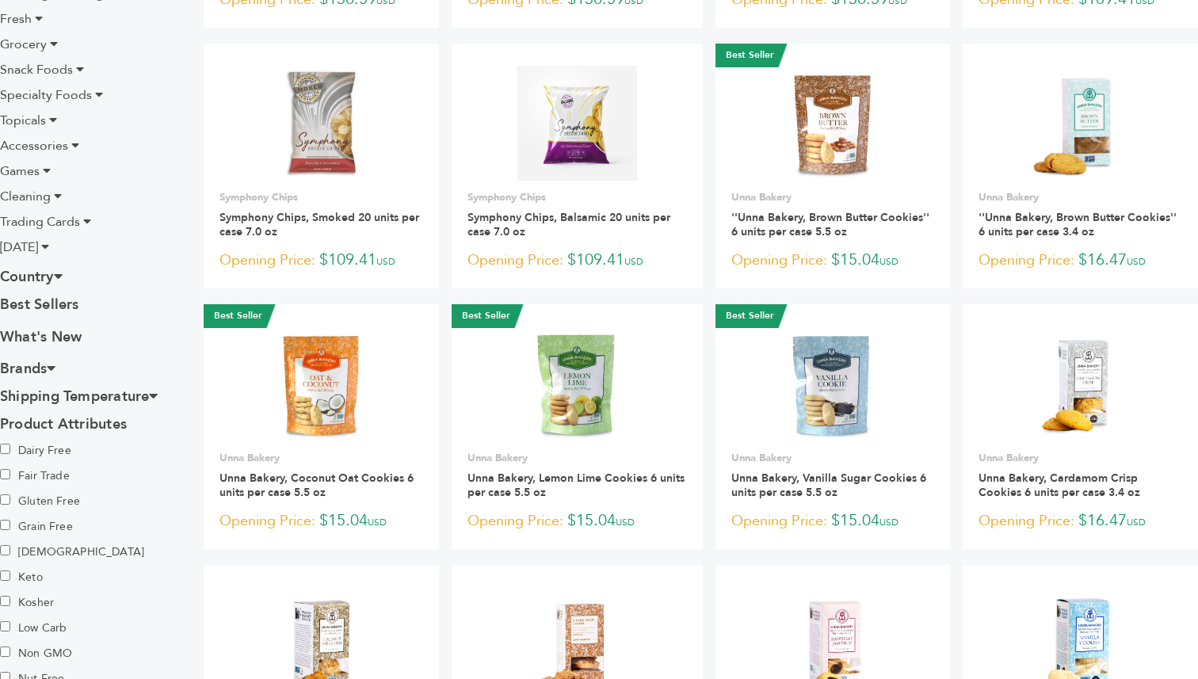
click at [158, 396] on icon at bounding box center [153, 395] width 9 height 14
click at [55, 368] on icon at bounding box center [51, 368] width 9 height 14
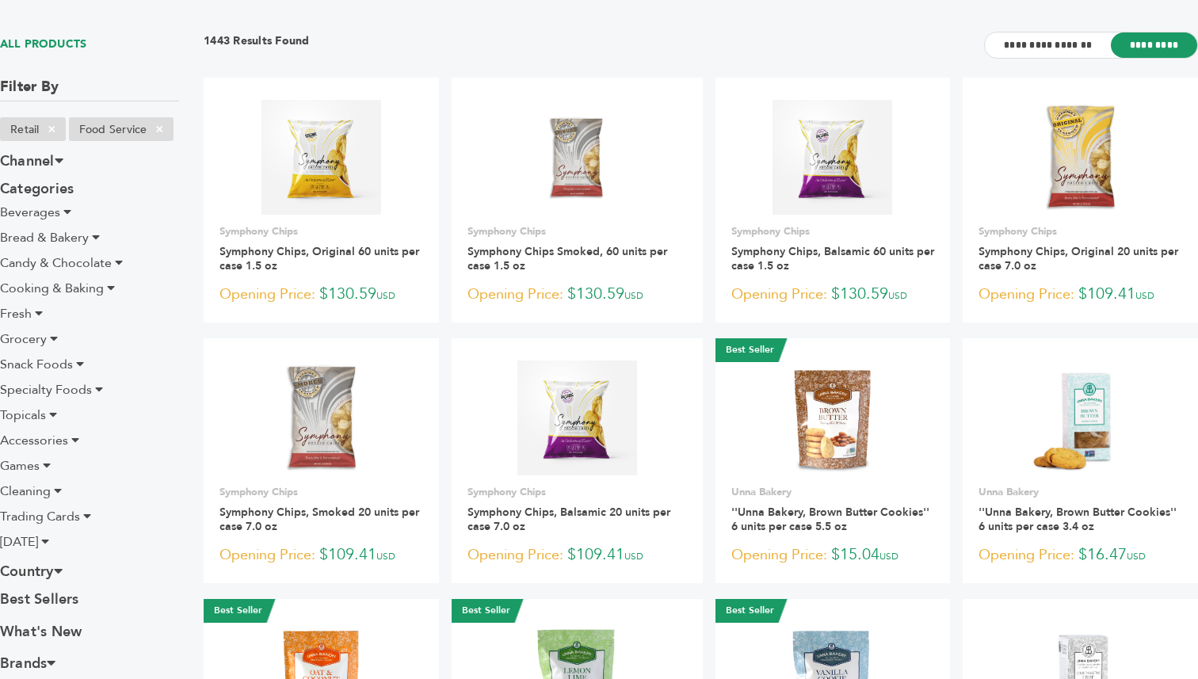
scroll to position [0, 0]
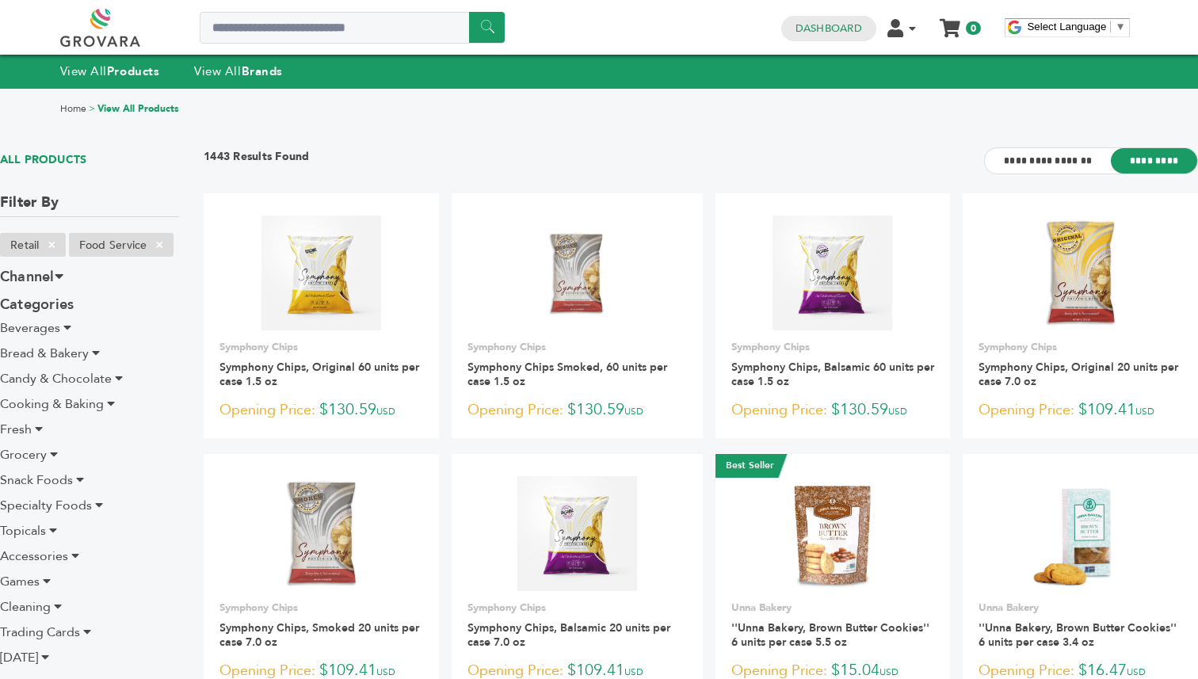
click at [122, 376] on icon at bounding box center [119, 378] width 8 height 13
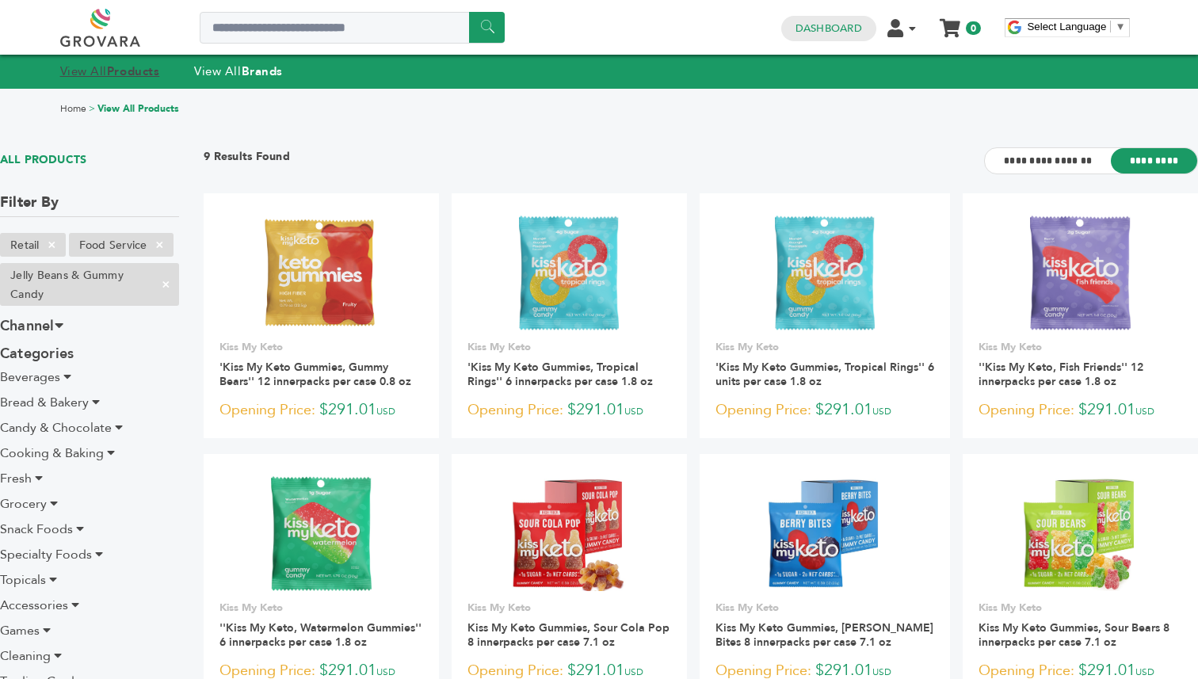
click at [132, 75] on strong "Products" at bounding box center [133, 71] width 52 height 16
